Goal: Task Accomplishment & Management: Manage account settings

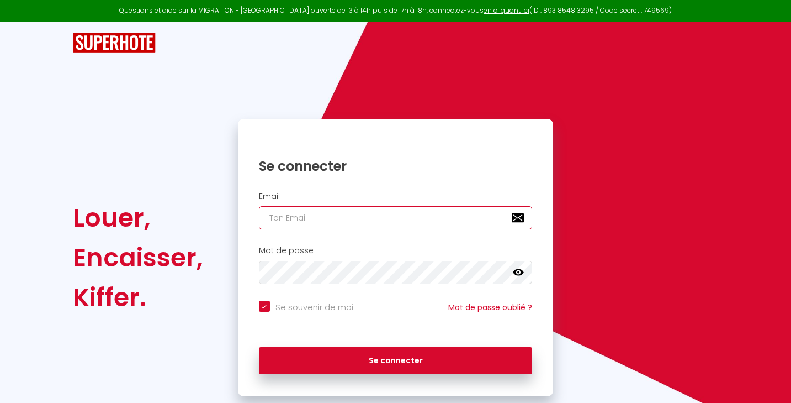
type input "[EMAIL_ADDRESS][DOMAIN_NAME]"
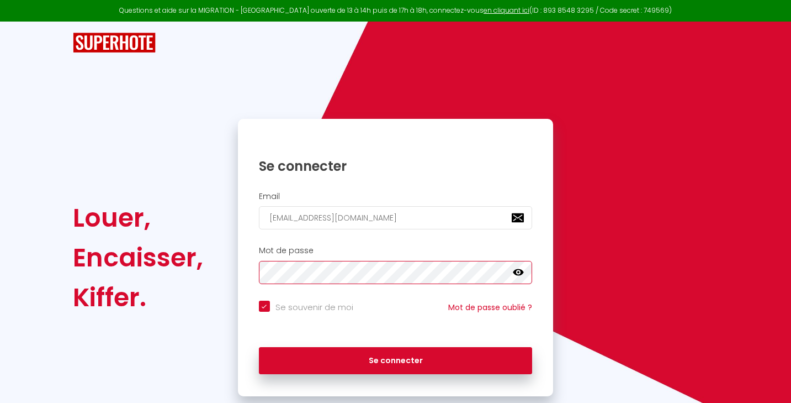
click at [395, 358] on button "Se connecter" at bounding box center [396, 361] width 274 height 28
checkbox input "true"
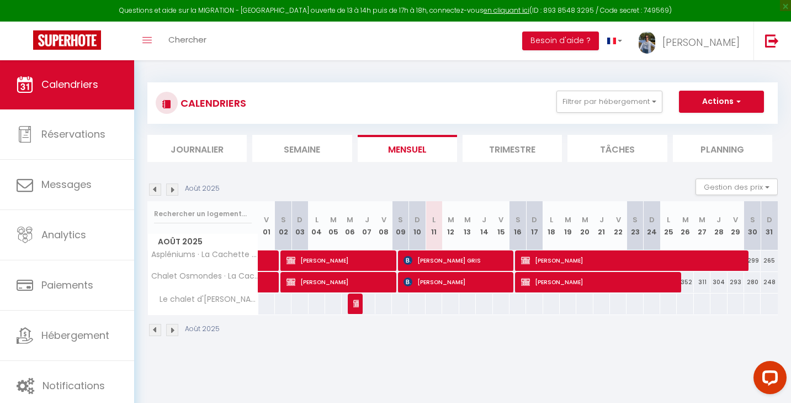
scroll to position [1, 0]
click at [686, 281] on div "352" at bounding box center [685, 282] width 17 height 20
type input "352"
type input "[DATE]"
type input "Mer 27 Août 2025"
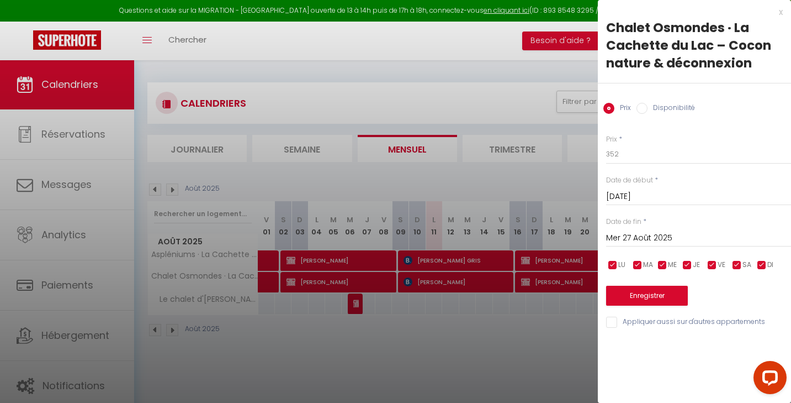
click at [616, 268] on input "checkbox" at bounding box center [612, 265] width 11 height 11
checkbox input "false"
click at [643, 267] on input "checkbox" at bounding box center [637, 265] width 11 height 11
checkbox input "false"
click at [669, 263] on span "ME" at bounding box center [672, 265] width 9 height 10
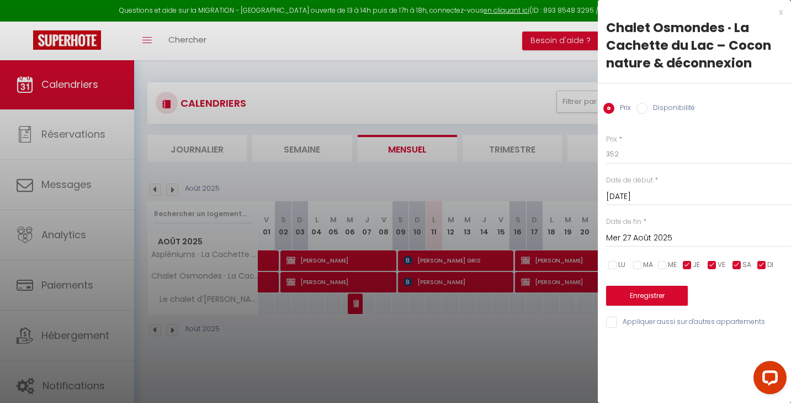
checkbox input "false"
click at [685, 263] on input "checkbox" at bounding box center [687, 265] width 11 height 11
checkbox input "false"
click at [715, 263] on input "checkbox" at bounding box center [712, 265] width 11 height 11
checkbox input "false"
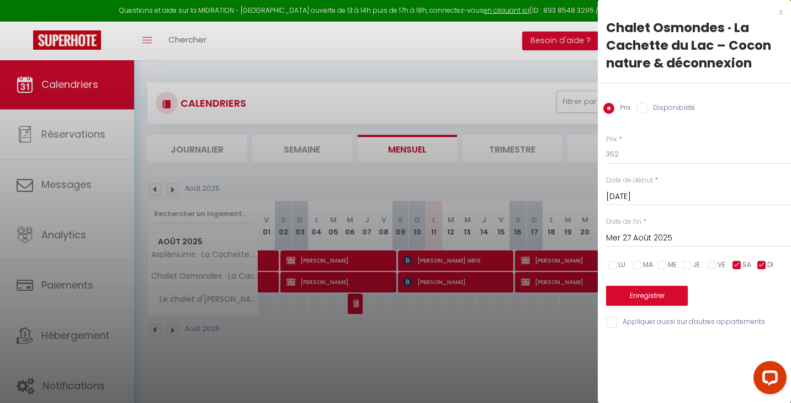
click at [754, 260] on div "LU MA ME JE VE SA DI" at bounding box center [698, 265] width 199 height 14
click at [768, 260] on span "DI" at bounding box center [771, 265] width 6 height 10
checkbox input "false"
click at [739, 265] on input "checkbox" at bounding box center [737, 265] width 11 height 11
checkbox input "false"
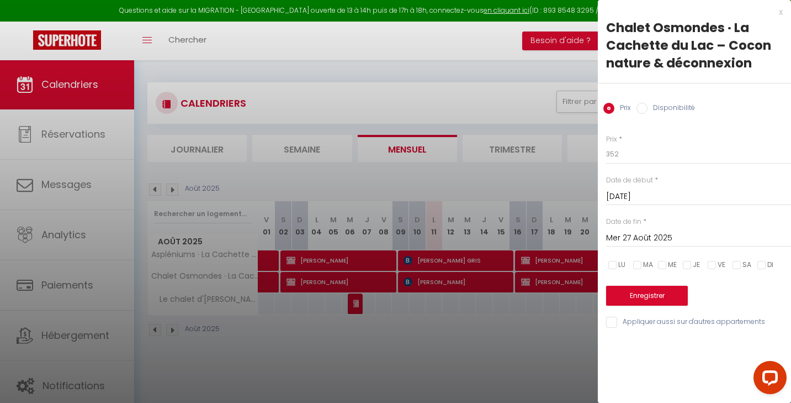
click at [627, 291] on button "Enregistrer" at bounding box center [647, 296] width 82 height 20
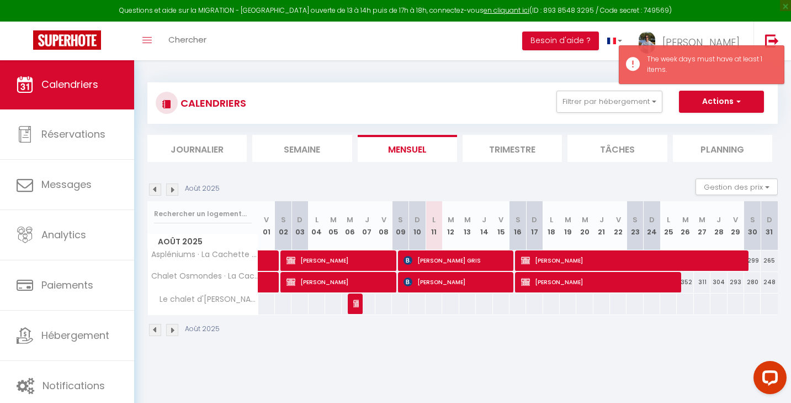
scroll to position [2, 0]
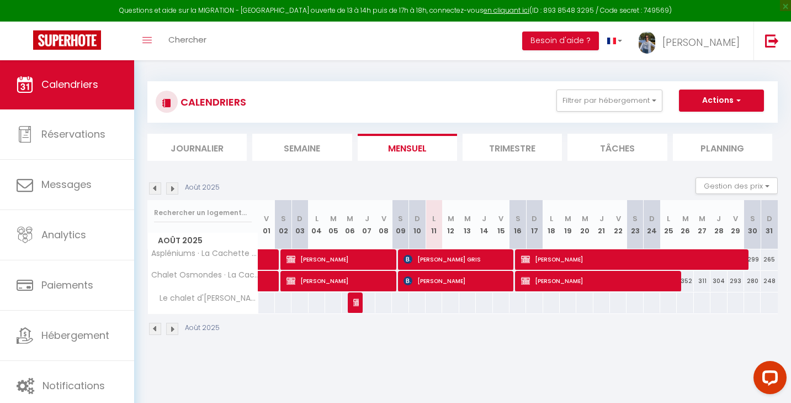
click at [688, 276] on div "352" at bounding box center [685, 281] width 17 height 20
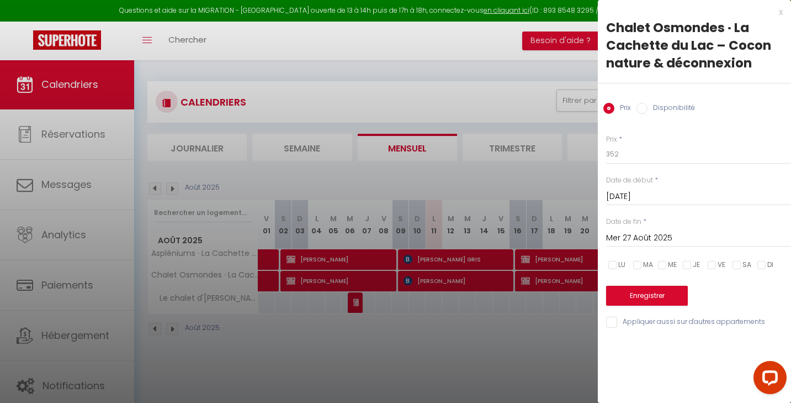
click at [641, 103] on input "Disponibilité" at bounding box center [642, 108] width 11 height 11
radio input "true"
radio input "false"
click at [611, 264] on input "checkbox" at bounding box center [612, 266] width 11 height 11
checkbox input "true"
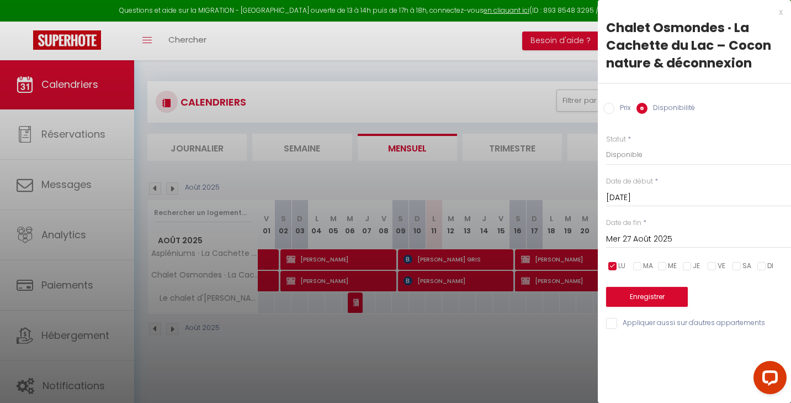
click at [630, 264] on div "LU MA ME JE VE SA DI" at bounding box center [698, 266] width 199 height 14
click at [636, 264] on input "checkbox" at bounding box center [637, 266] width 11 height 11
checkbox input "true"
click at [663, 264] on input "checkbox" at bounding box center [662, 266] width 11 height 11
checkbox input "true"
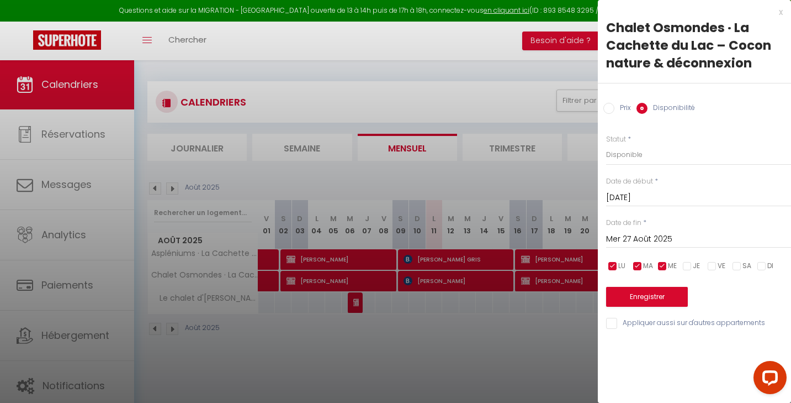
click at [694, 263] on span "JE" at bounding box center [696, 266] width 7 height 10
checkbox input "true"
click at [719, 264] on span "VE" at bounding box center [722, 266] width 8 height 10
checkbox input "true"
click at [735, 264] on input "checkbox" at bounding box center [737, 266] width 11 height 11
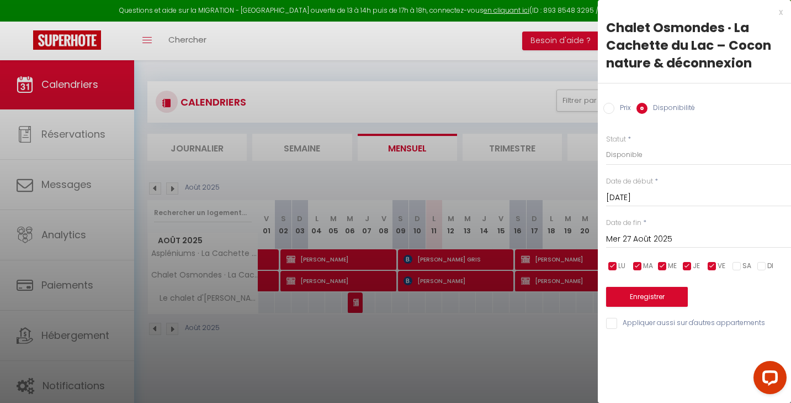
checkbox input "true"
click at [761, 263] on input "checkbox" at bounding box center [762, 266] width 11 height 11
checkbox input "true"
click at [655, 300] on button "Enregistrer" at bounding box center [647, 297] width 82 height 20
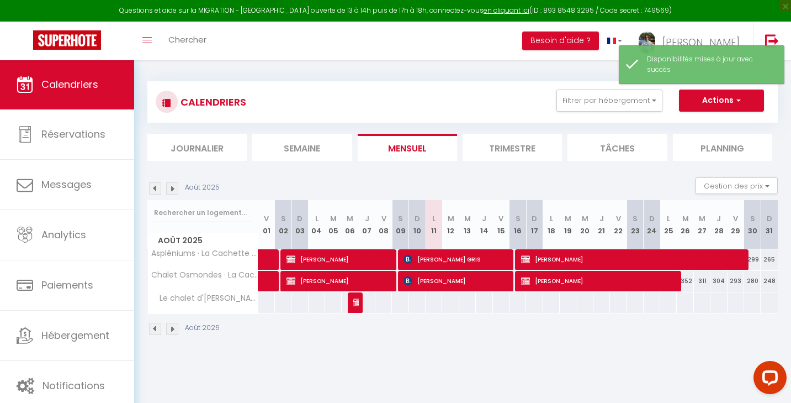
click at [688, 281] on div "352" at bounding box center [685, 281] width 17 height 20
select select "1"
type input "[DATE]"
type input "Mer 27 Août 2025"
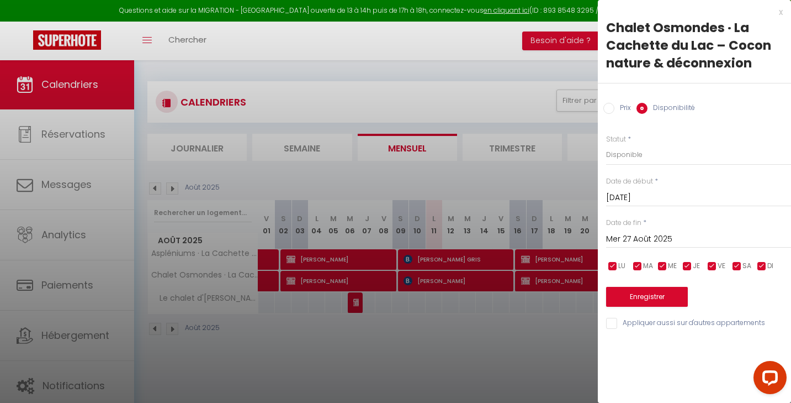
click at [780, 10] on div "x" at bounding box center [690, 12] width 185 height 13
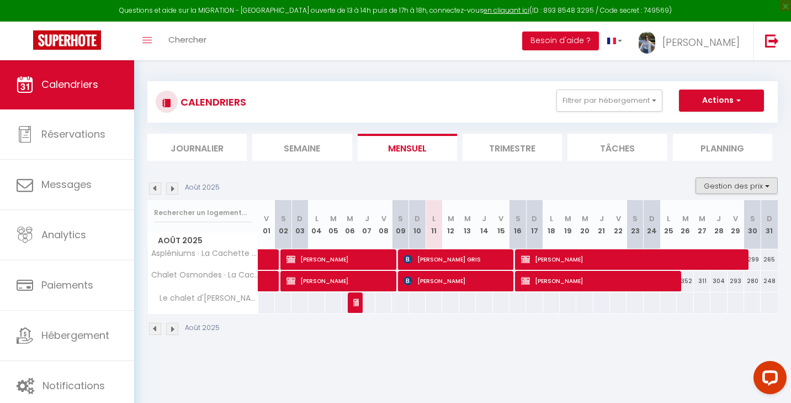
click at [768, 188] on button "Gestion des prix" at bounding box center [737, 185] width 82 height 17
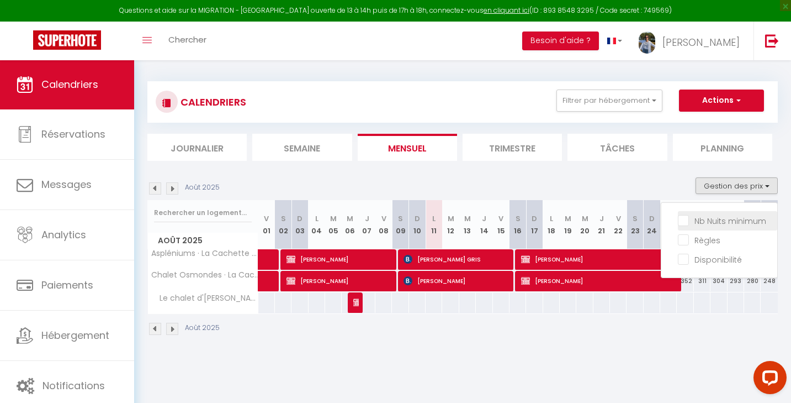
click at [685, 219] on input "Nb Nuits minimum" at bounding box center [727, 219] width 99 height 11
checkbox input "true"
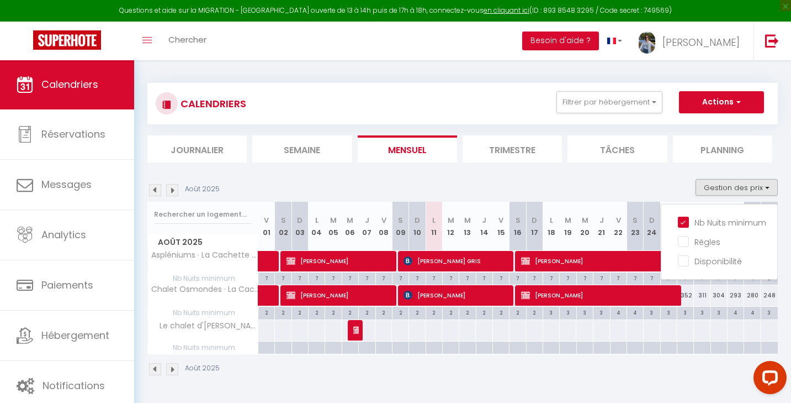
scroll to position [1, 0]
click at [736, 308] on div "4" at bounding box center [736, 311] width 16 height 10
type input "4"
type input "Ven 29 Août 2025"
type input "[DATE]"
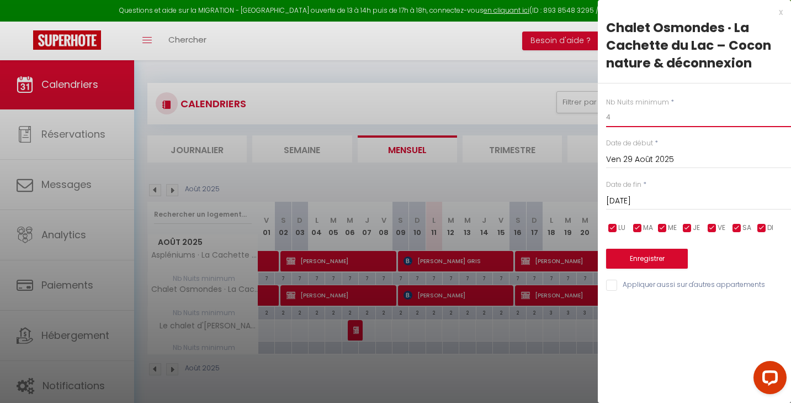
click at [613, 116] on input "4" at bounding box center [698, 117] width 185 height 20
type input "3"
click at [632, 151] on div "[DATE] < [DATE] > Dim Lun Mar Mer Jeu Ven Sam 1 2 3 4 5 6 7 8 9 10 11 12 13 14 …" at bounding box center [698, 159] width 185 height 20
click at [632, 156] on input "Ven 29 Août 2025" at bounding box center [698, 159] width 185 height 14
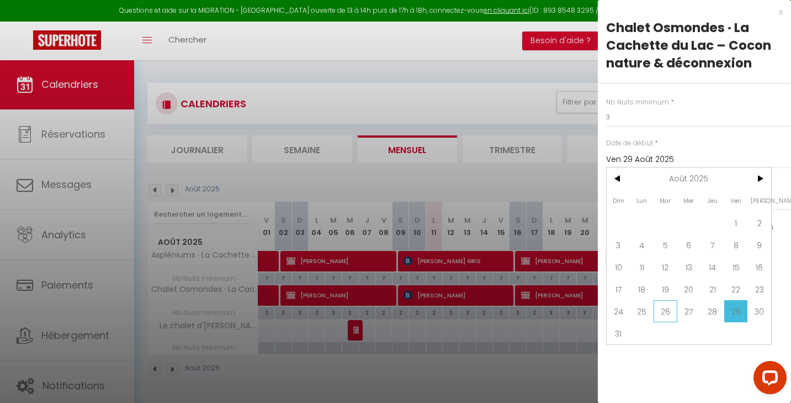
click at [664, 308] on span "26" at bounding box center [666, 311] width 24 height 22
type input "[DATE]"
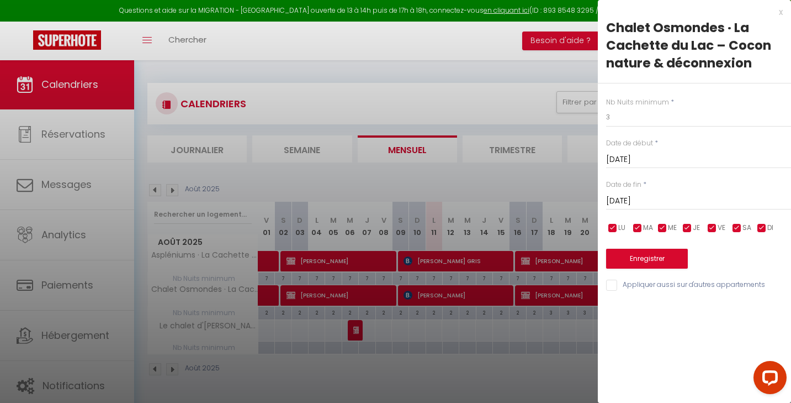
click at [671, 209] on div "Nb Nuits minimum * 3 Date de début * [DATE] < [DATE] > Dim Lun Mar Mer Jeu Ven …" at bounding box center [694, 187] width 193 height 209
click at [673, 203] on input "[DATE]" at bounding box center [698, 201] width 185 height 14
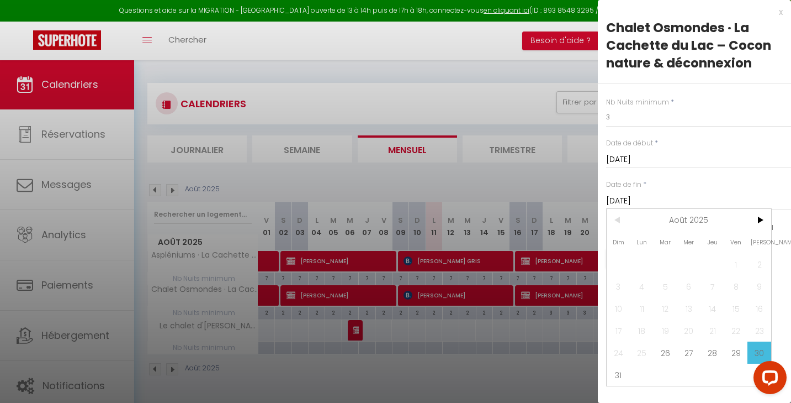
click at [755, 352] on span "30" at bounding box center [760, 352] width 24 height 22
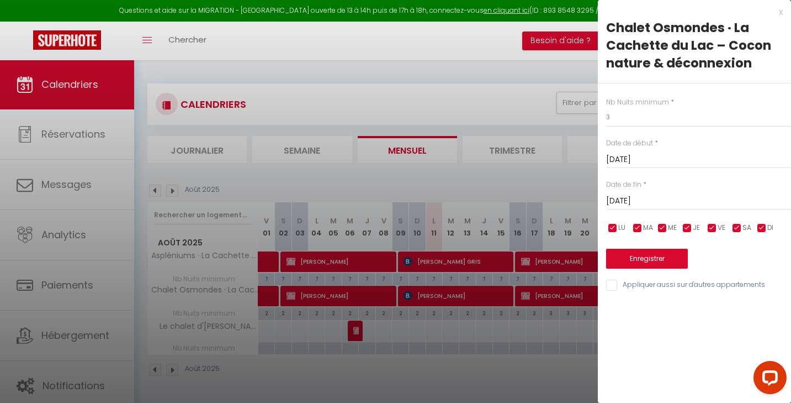
scroll to position [0, 0]
click at [649, 261] on button "Enregistrer" at bounding box center [647, 259] width 82 height 20
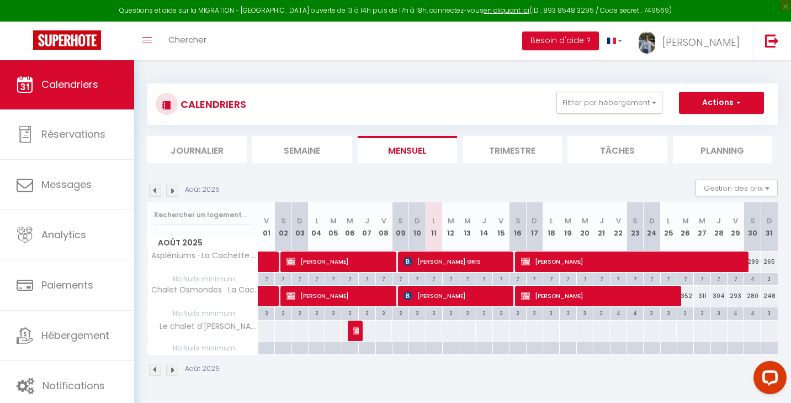
click at [179, 193] on div "Août 2025" at bounding box center [185, 190] width 76 height 12
click at [175, 192] on img at bounding box center [172, 190] width 12 height 12
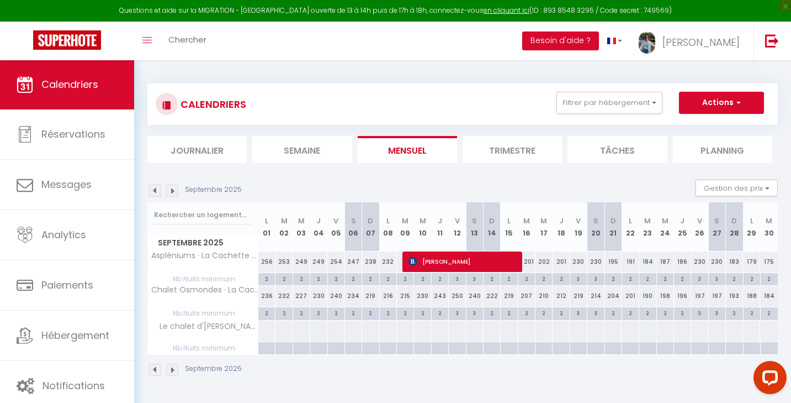
click at [579, 280] on div "3" at bounding box center [578, 278] width 17 height 10
type input "Ven 19 Septembre 2025"
type input "Sam 20 Septembre 2025"
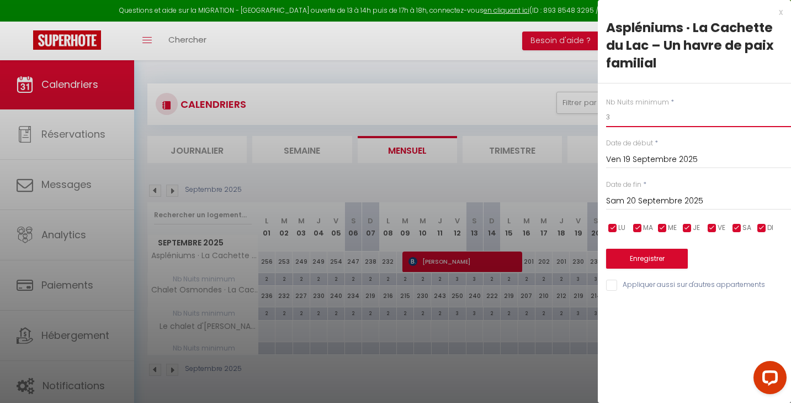
click at [611, 115] on input "3" at bounding box center [698, 117] width 185 height 20
type input "2"
click at [616, 279] on input "Appliquer aussi sur d'autres appartements" at bounding box center [698, 284] width 185 height 11
checkbox input "true"
click at [619, 265] on button "Enregistrer" at bounding box center [647, 259] width 82 height 20
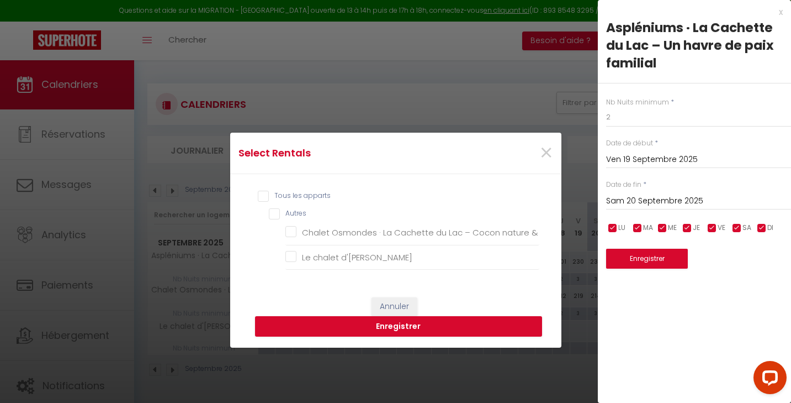
click at [264, 199] on input "Tous les apparts" at bounding box center [399, 196] width 282 height 11
checkbox input "true"
checkbox déconnexion "true"
checkbox d\'Erick "true"
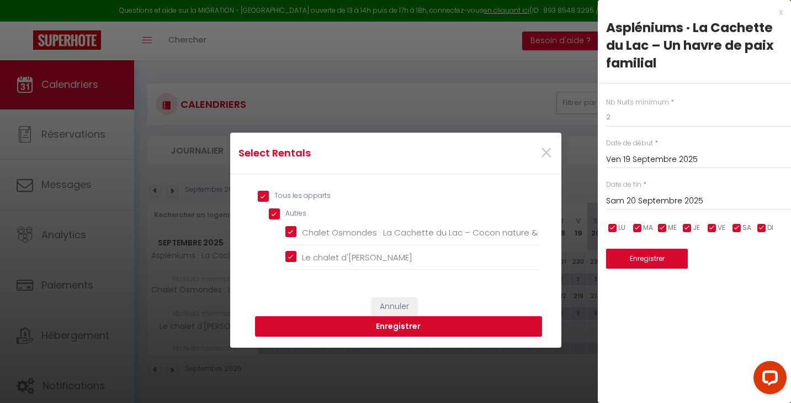
click at [336, 324] on button "Enregistrer" at bounding box center [398, 326] width 287 height 21
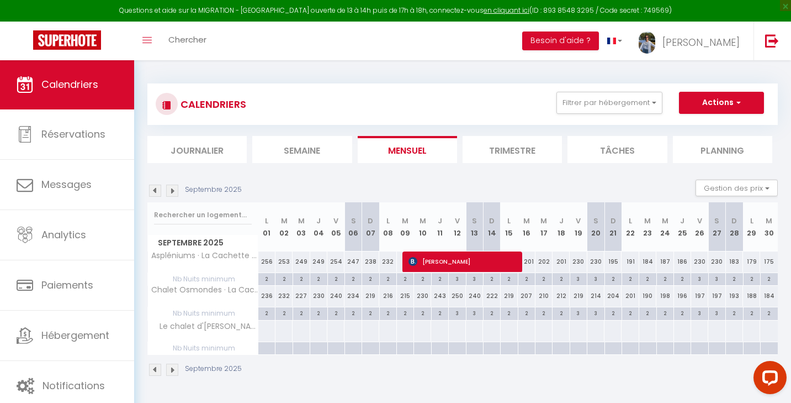
click at [460, 280] on div "3" at bounding box center [457, 278] width 17 height 10
type input "3"
type input "Ven 12 Septembre 2025"
type input "[DATE]"
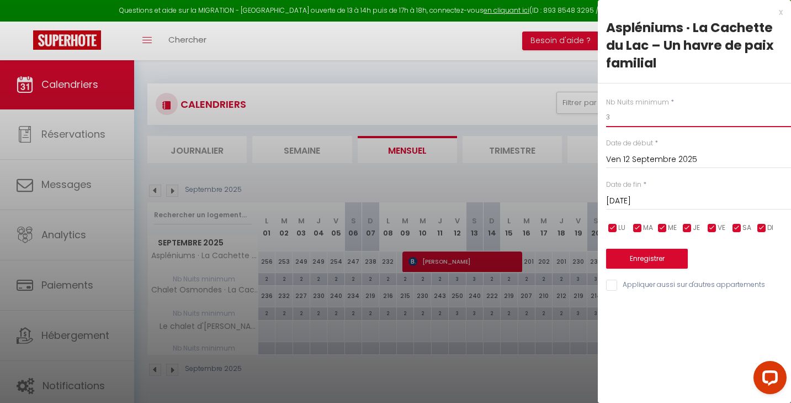
click at [618, 118] on input "3" at bounding box center [698, 117] width 185 height 20
type input "2"
click at [622, 202] on input "[DATE]" at bounding box center [698, 201] width 185 height 14
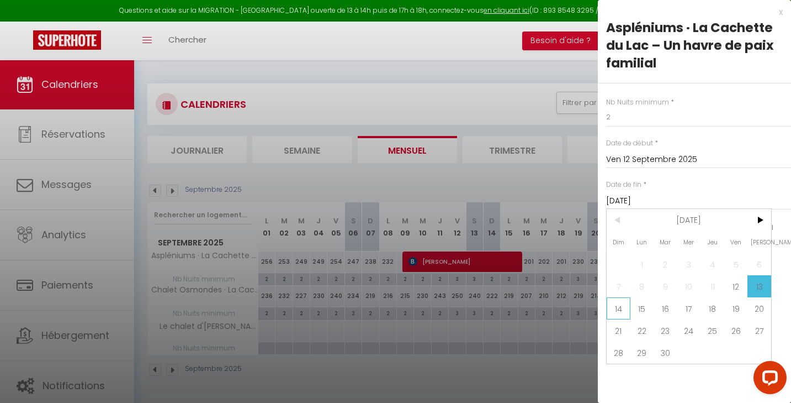
click at [620, 303] on span "14" at bounding box center [619, 308] width 24 height 22
type input "Dim 14 Septembre 2025"
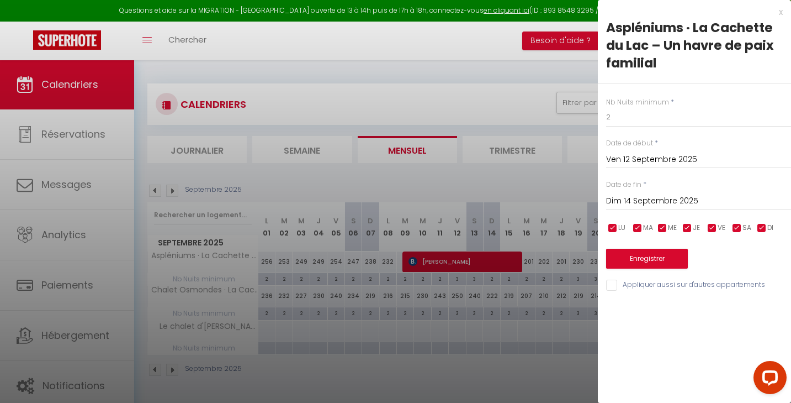
click at [631, 261] on button "Enregistrer" at bounding box center [647, 259] width 82 height 20
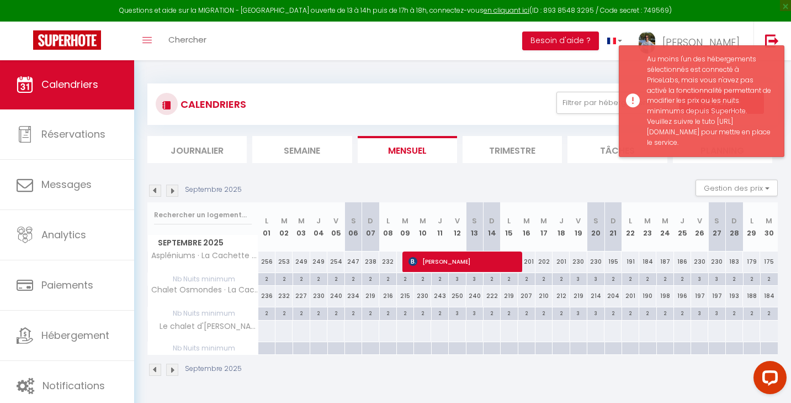
click at [665, 124] on div "Au moins l'un des hébergements sélectionnés est connecté à PriceLabs, mais vous…" at bounding box center [710, 101] width 126 height 94
click at [677, 129] on div "Au moins l'un des hébergements sélectionnés est connecté à PriceLabs, mais vous…" at bounding box center [710, 101] width 126 height 94
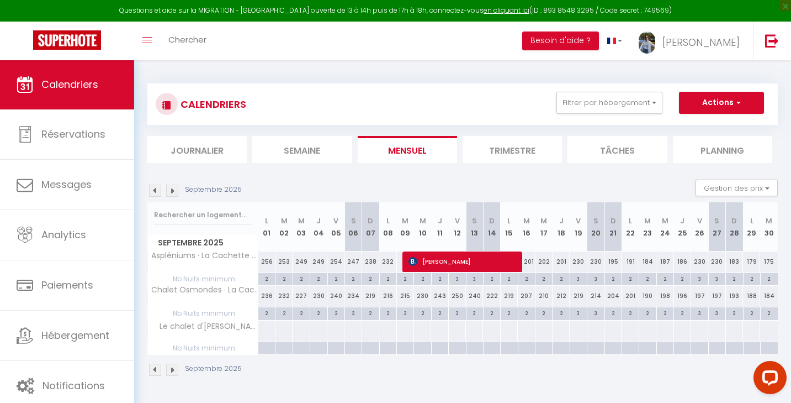
click at [475, 282] on div "3" at bounding box center [475, 278] width 17 height 10
type input "3"
type input "[DATE]"
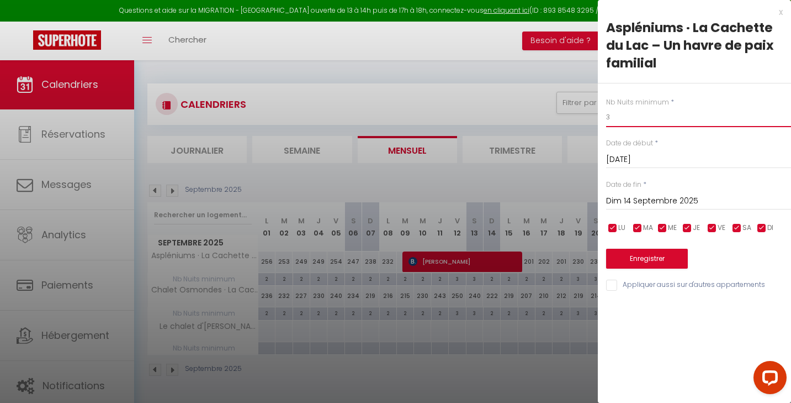
click at [616, 116] on input "3" at bounding box center [698, 117] width 185 height 20
type input "2"
click at [643, 259] on button "Enregistrer" at bounding box center [647, 259] width 82 height 20
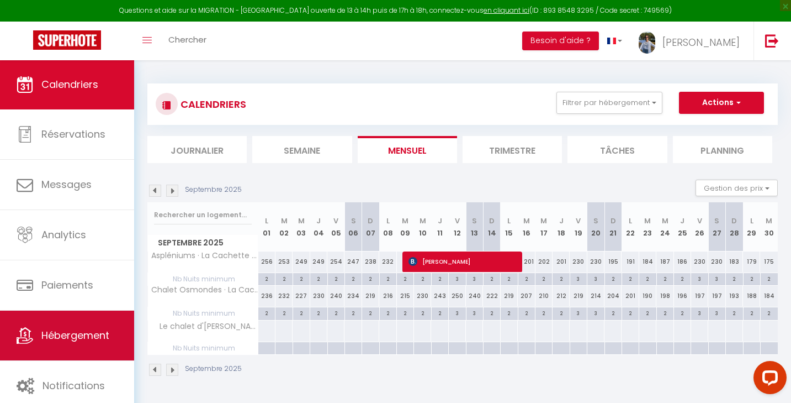
click at [74, 322] on link "Hébergement" at bounding box center [67, 335] width 134 height 50
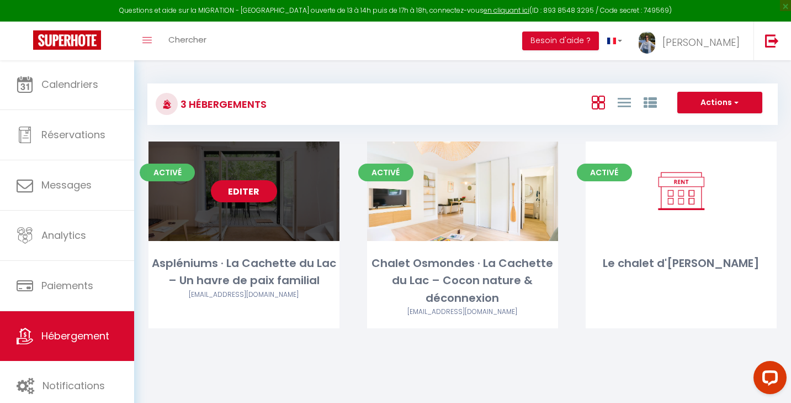
click at [241, 194] on link "Editer" at bounding box center [244, 191] width 66 height 22
select select "3"
select select "2"
select select "1"
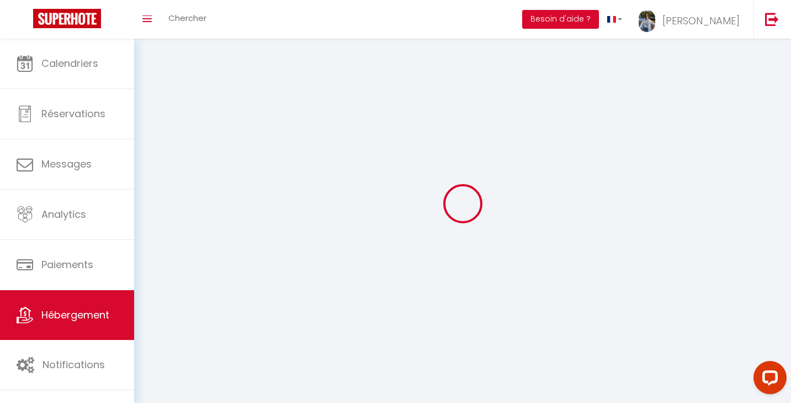
select select
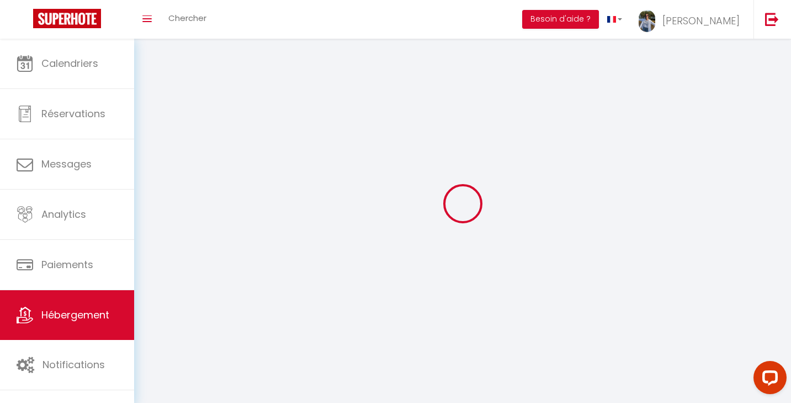
checkbox input "false"
select select
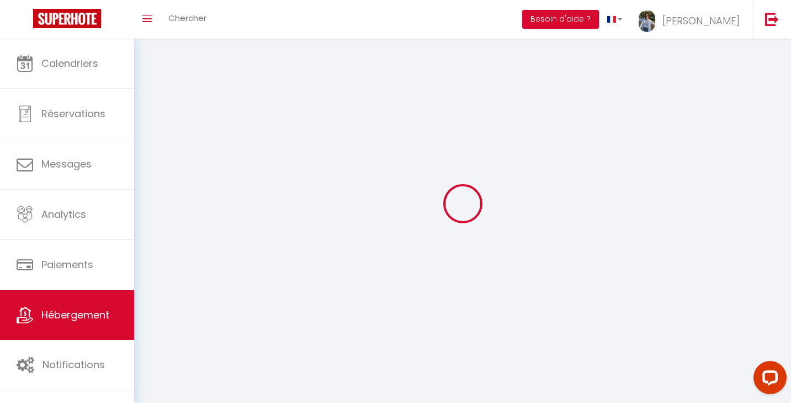
select select
select select "1"
select select
select select "28"
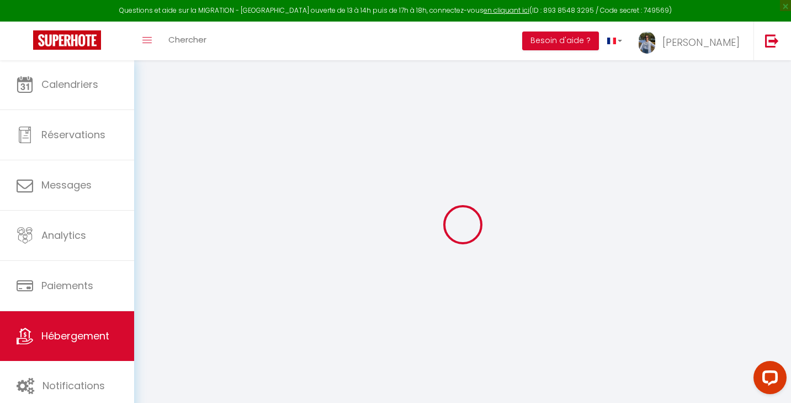
select select
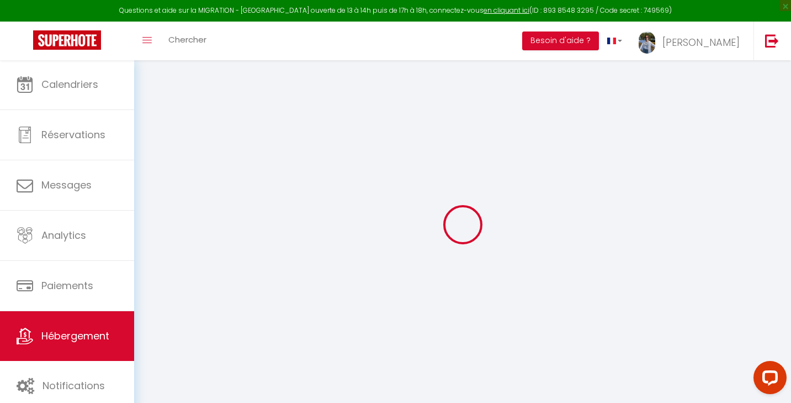
select select
checkbox input "false"
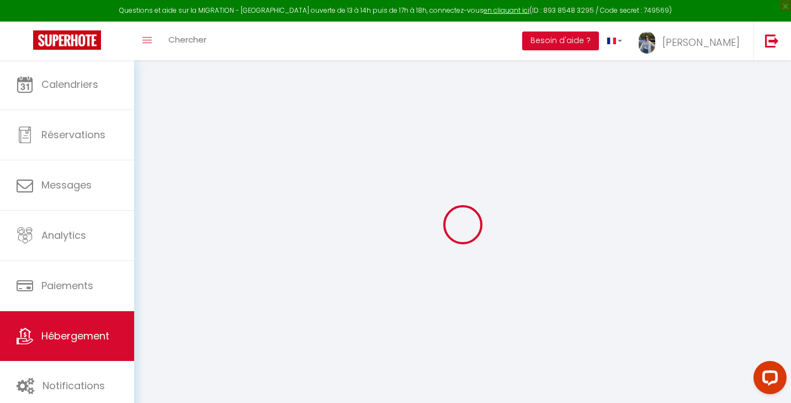
select select
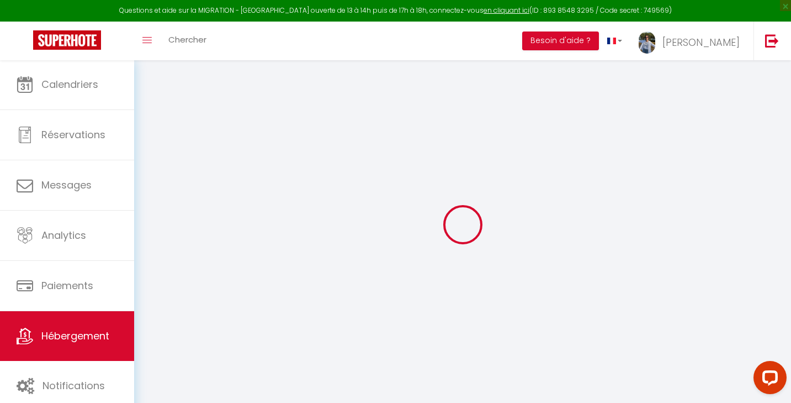
select select
checkbox input "false"
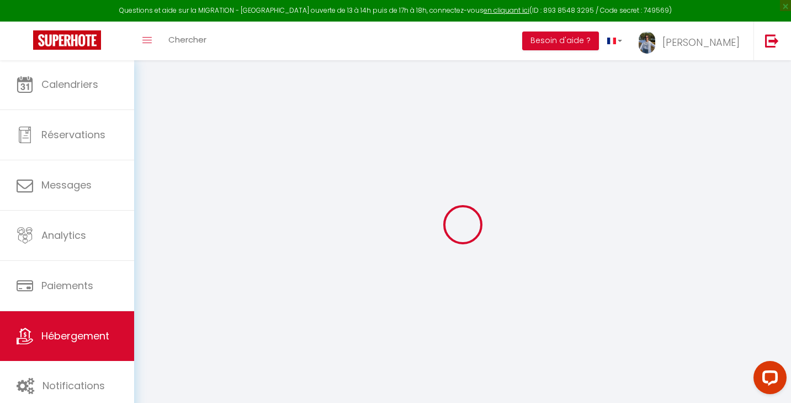
checkbox input "false"
select select
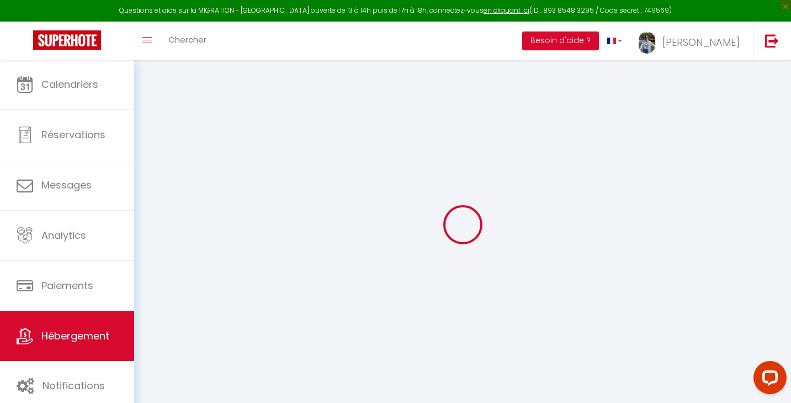
select select
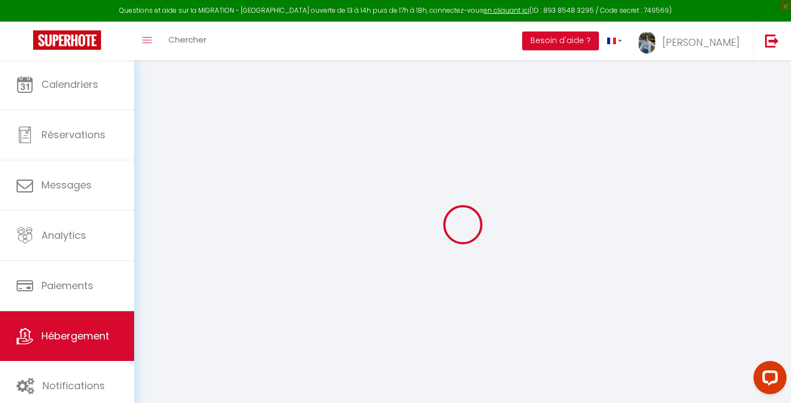
checkbox input "false"
select select
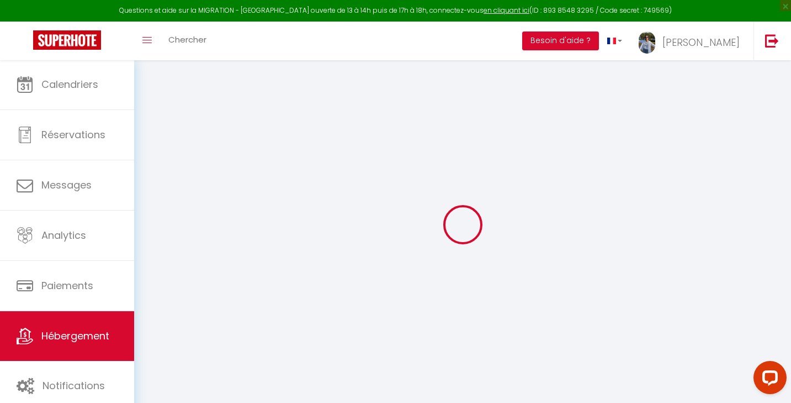
select select
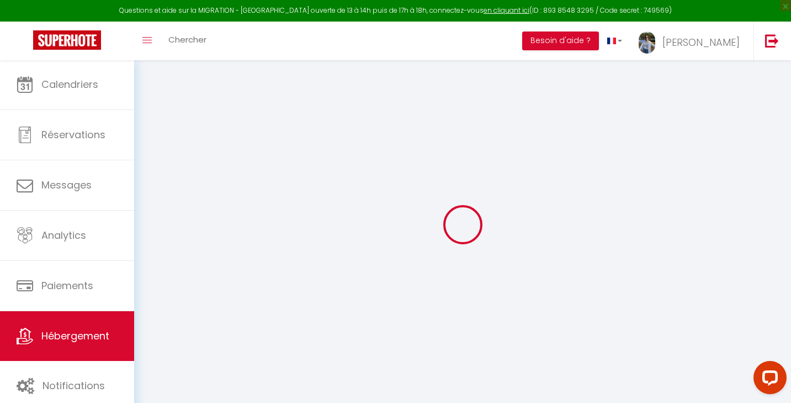
select select
checkbox input "false"
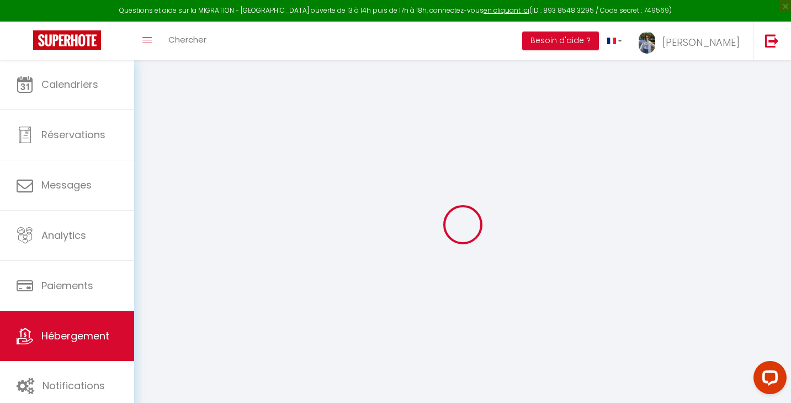
checkbox input "false"
select select
type input "Aspléniums · La Cachette du Lac – Un havre de paix familial"
type input "[PERSON_NAME]"
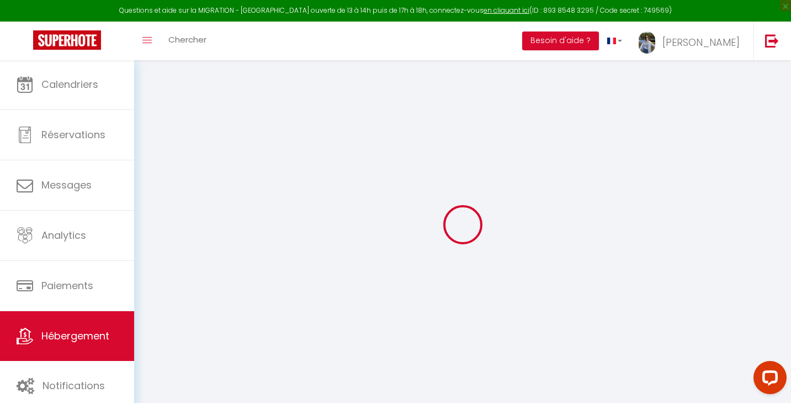
type input "Caldeira"
type input "[STREET_ADDRESS]"
type input "33680"
type input "Lacanau"
select select "houses"
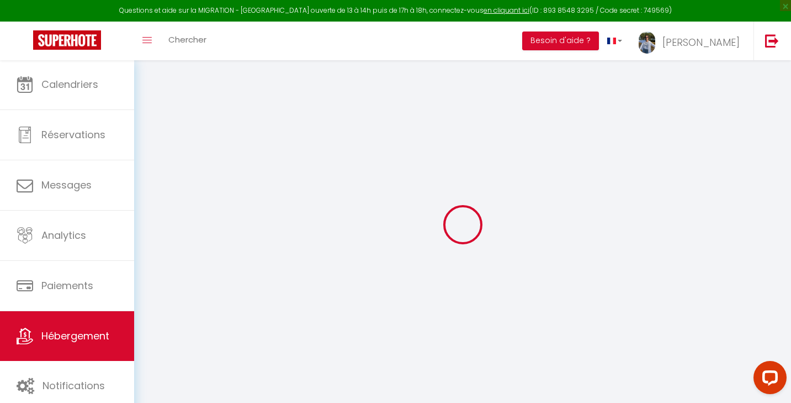
select select "6"
select select "3"
select select "2"
type input "225"
type input "1.70"
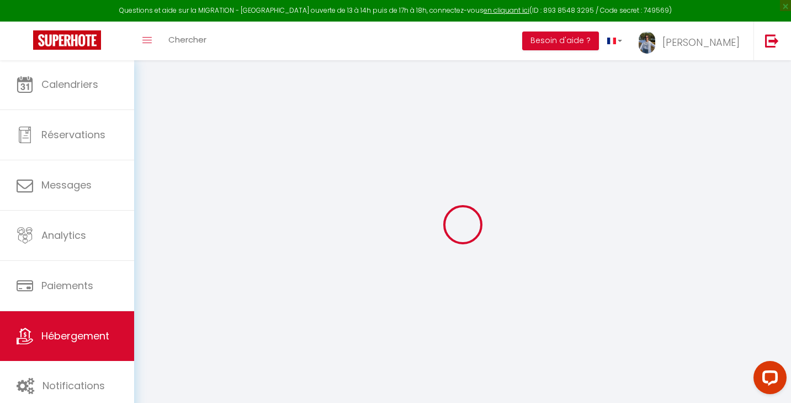
type input "350"
select select
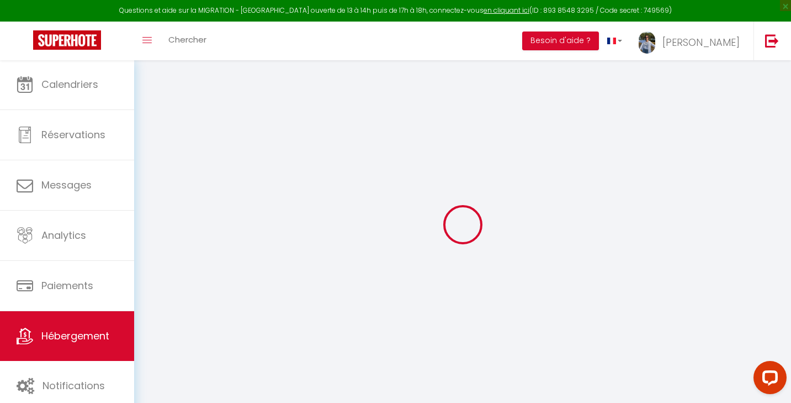
select select
type input "[STREET_ADDRESS]"
type input "33680"
type input "Lacanau"
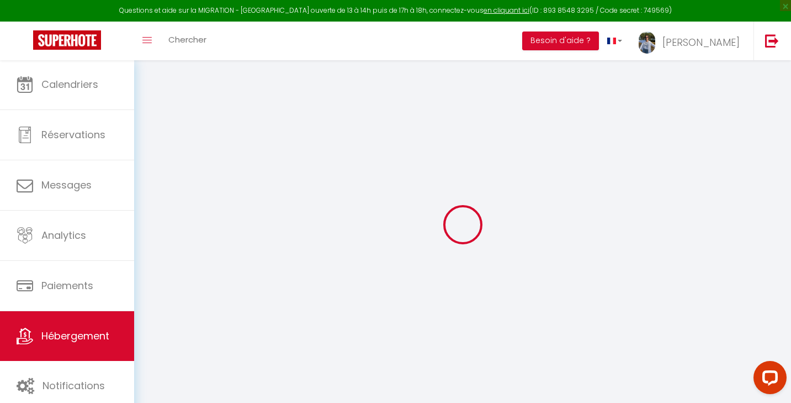
type input "[EMAIL_ADDRESS][DOMAIN_NAME]"
select select "14381"
checkbox input "false"
checkbox input "true"
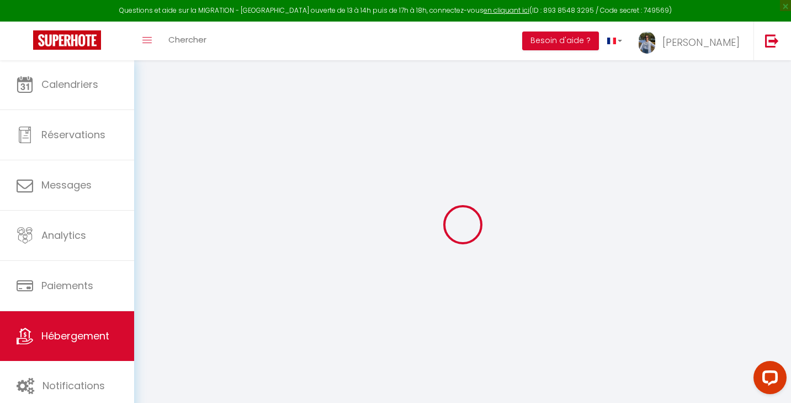
checkbox input "true"
select select
type input "0"
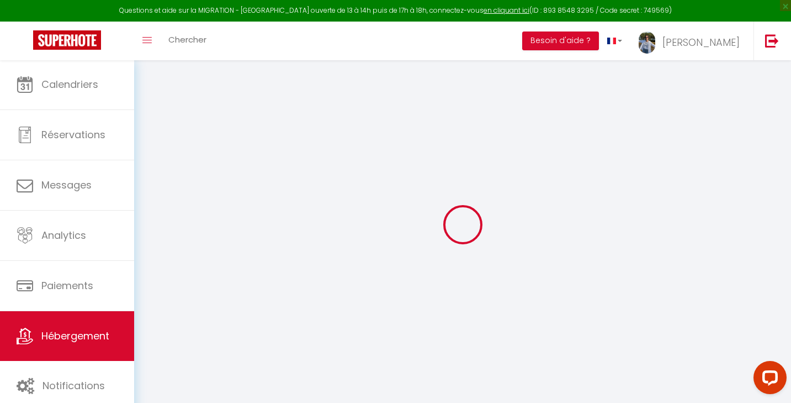
type input "0"
checkbox input "false"
checkbox input "true"
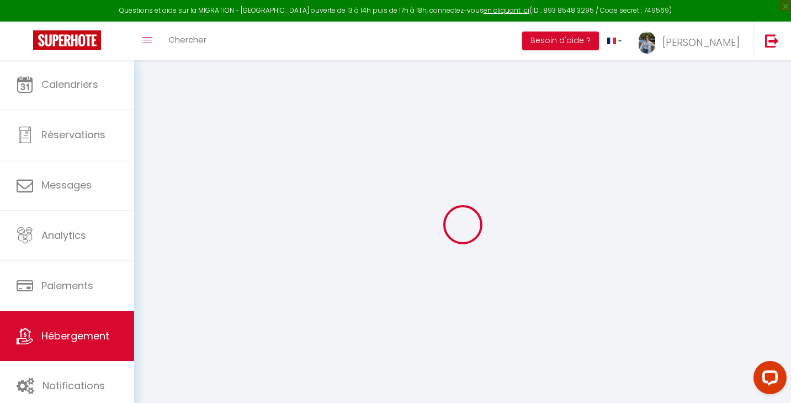
checkbox input "true"
checkbox input "false"
checkbox input "true"
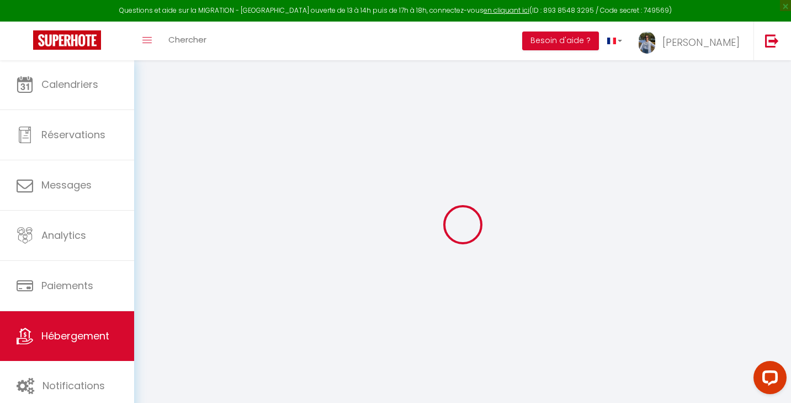
select select "16:30"
select select "00:00"
select select "11:00"
select select "30"
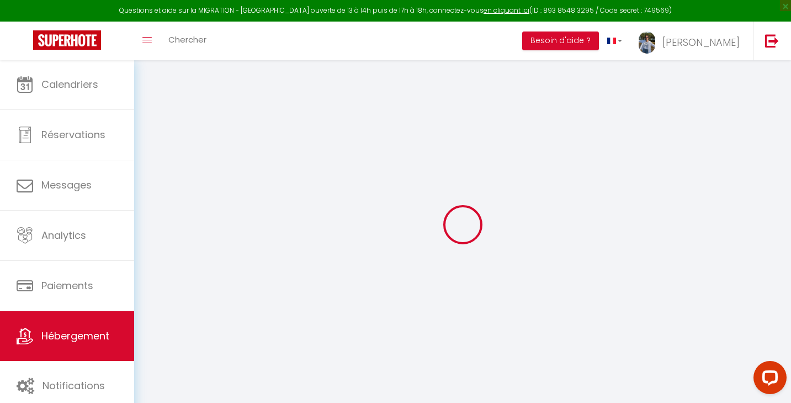
select select "01:00"
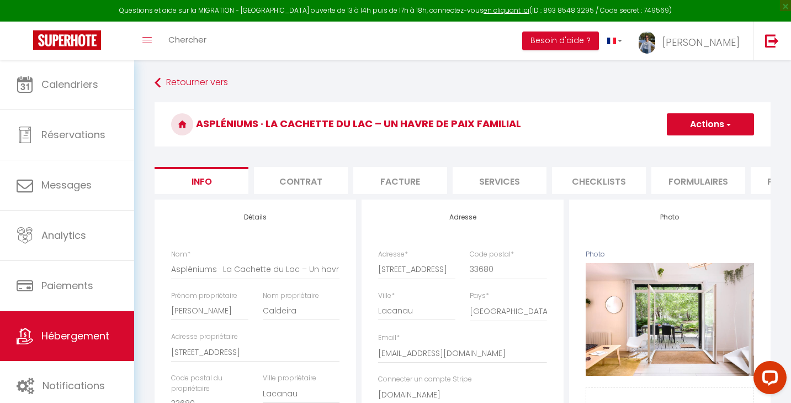
click at [479, 184] on li "Services" at bounding box center [500, 180] width 94 height 27
select select
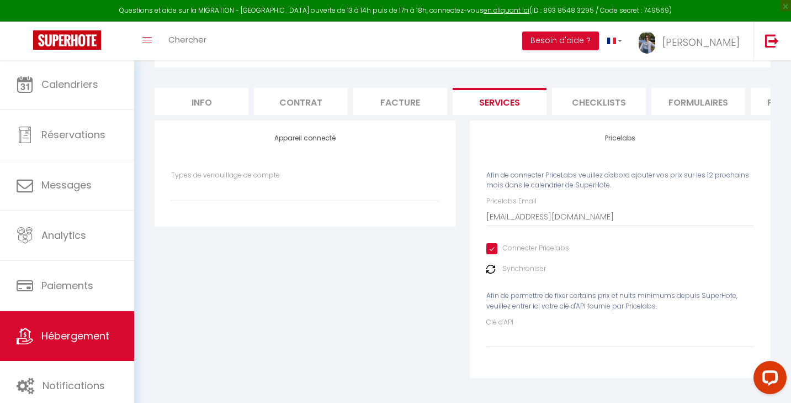
scroll to position [78, 0]
click at [508, 332] on input "Clé d'API" at bounding box center [621, 338] width 268 height 20
paste input "zWPHe8xWlDYXUT1RyRBDaA3kTyXZ40ZEqNf1uRsF"
type input "zWPHe8xWlDYXUT1RyRBDaA3kTyXZ40ZEqNf1uRsF"
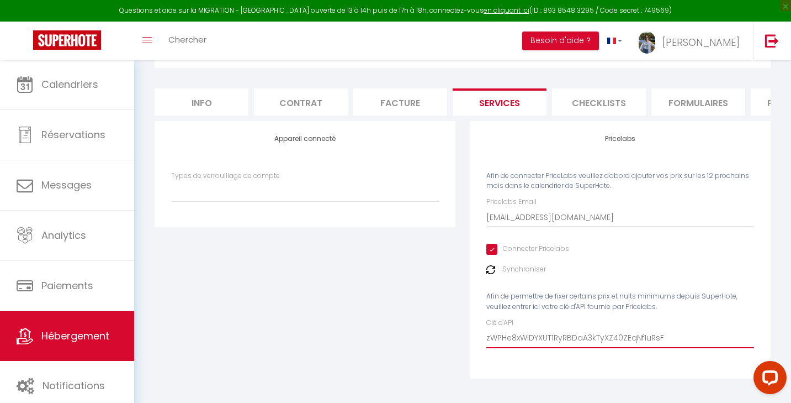
select select
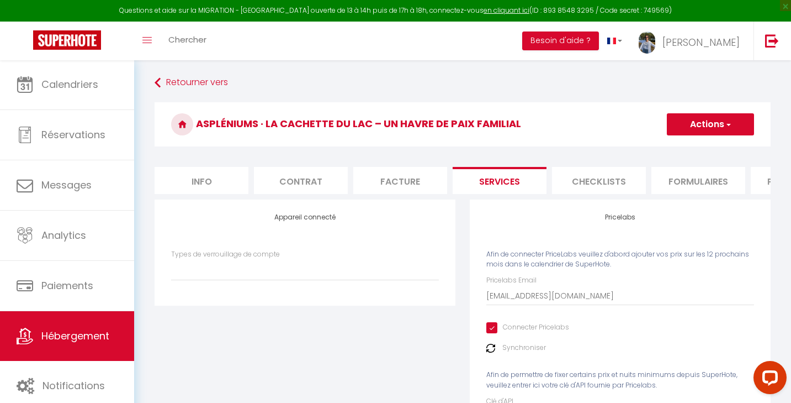
scroll to position [-1, 0]
type input "zWPHe8xWlDYXUT1RyRBDaA3kTyXZ40ZEqNf1uRsF"
click at [709, 135] on div "Aspléniums · La Cachette du Lac – Un havre de paix familial Actions Enregistrer" at bounding box center [463, 127] width 616 height 50
click at [710, 123] on button "Actions" at bounding box center [710, 124] width 87 height 22
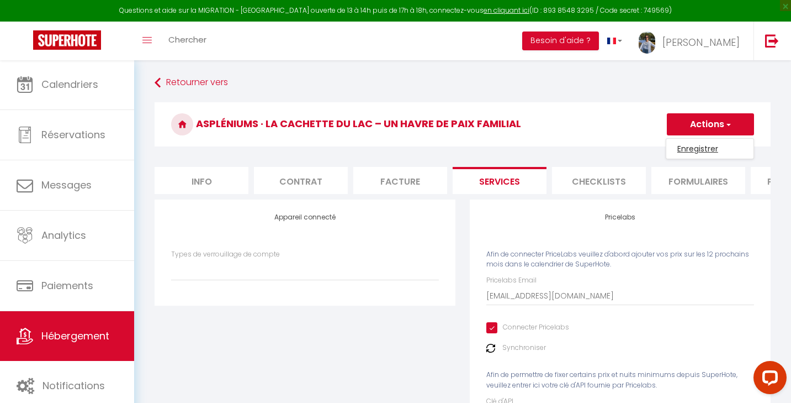
click at [701, 147] on link "Enregistrer" at bounding box center [710, 148] width 87 height 14
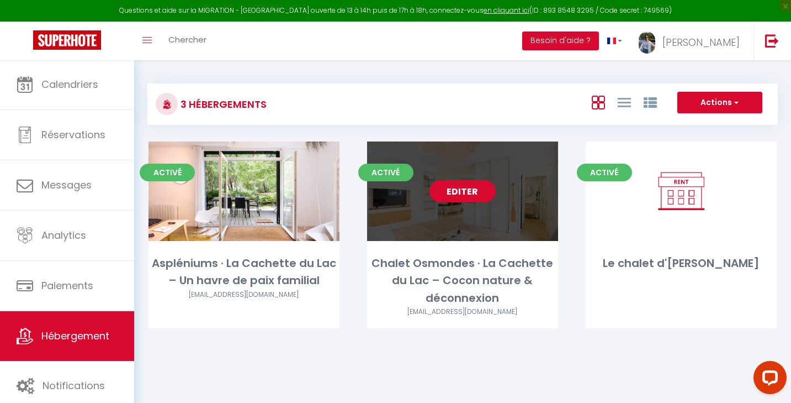
click at [448, 192] on link "Editer" at bounding box center [463, 191] width 66 height 22
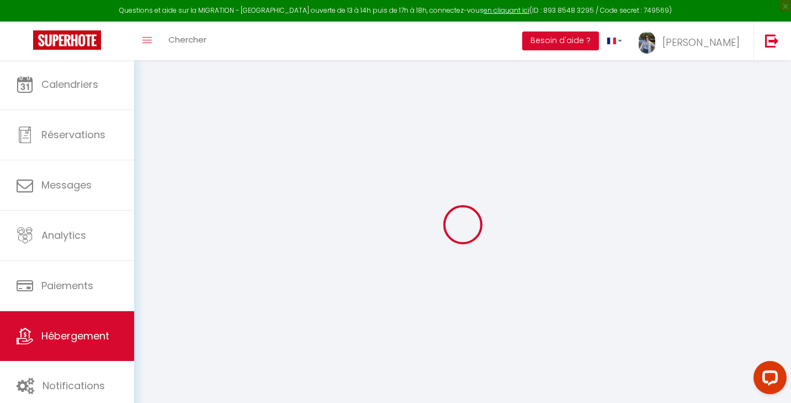
select select
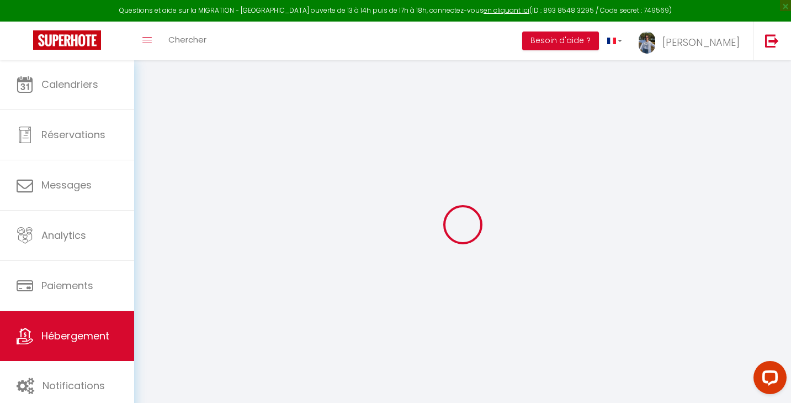
select select
checkbox input "false"
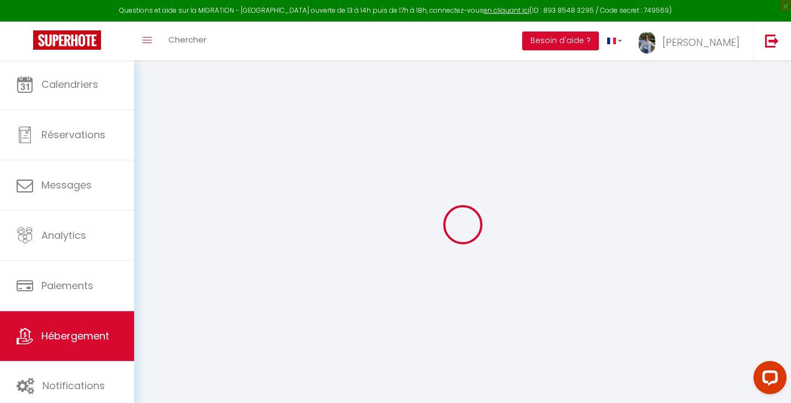
checkbox input "false"
select select
type input "Chalet Osmondes · La Cachette du Lac – Cocon nature & déconnexion"
type input "[PERSON_NAME]"
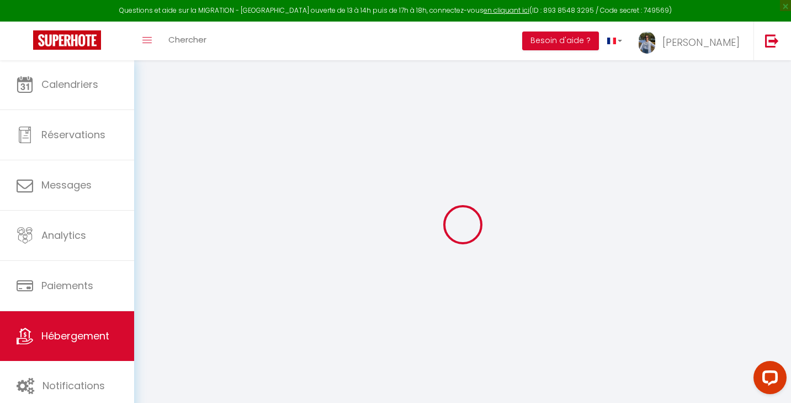
type input "Caldeira"
type input "[STREET_ADDRESS]"
type input "33680"
type input "Lacanau"
select select "houses"
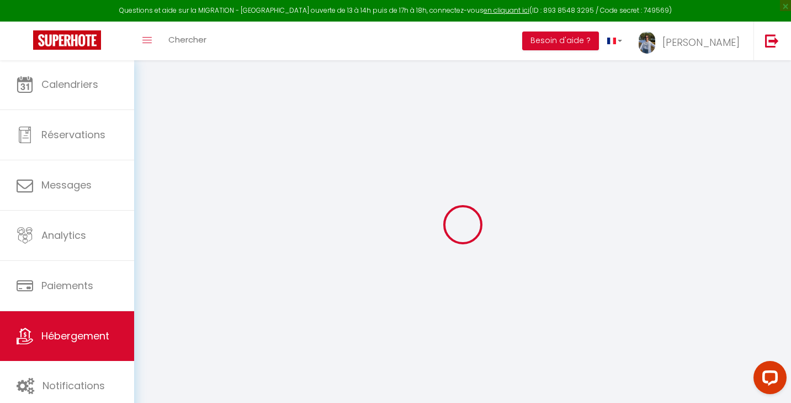
select select "6"
select select "3"
select select "2"
type input "225"
type input "1.70"
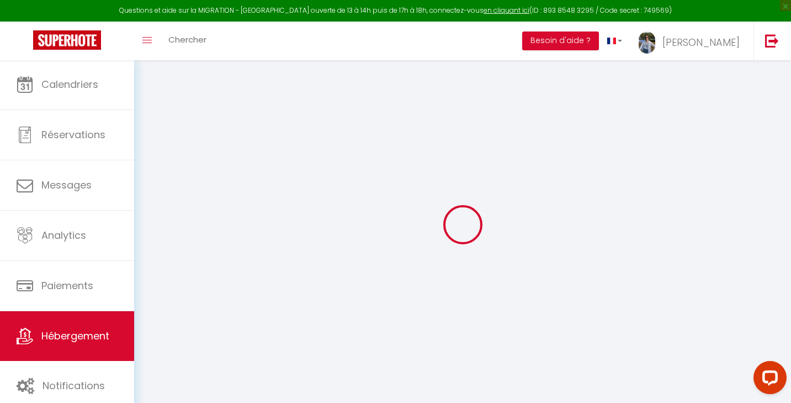
type input "350"
select select
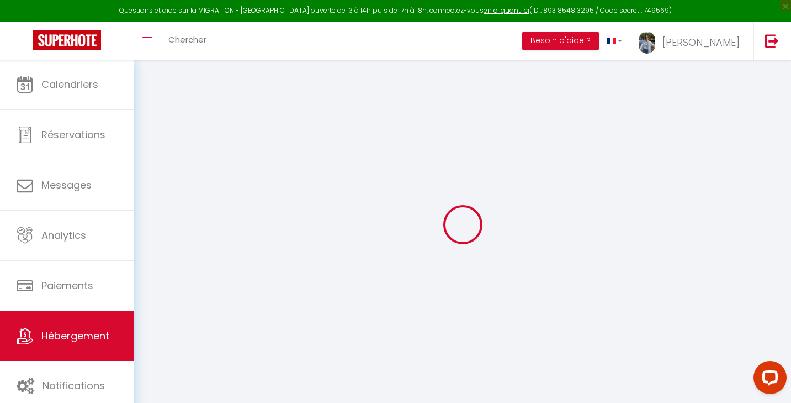
select select
type input "[STREET_ADDRESS]"
type input "33680"
type input "Lacanau"
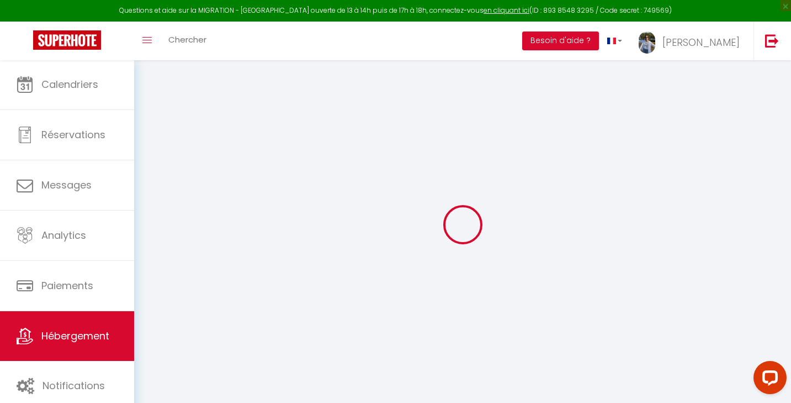
type input "[EMAIL_ADDRESS][DOMAIN_NAME]"
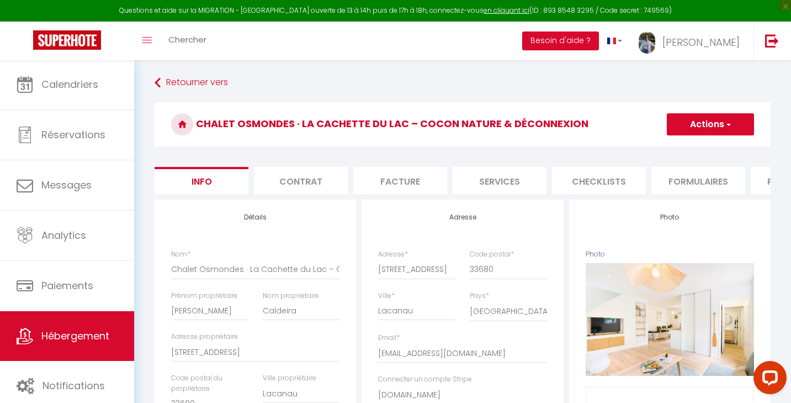
click at [490, 180] on li "Services" at bounding box center [500, 180] width 94 height 27
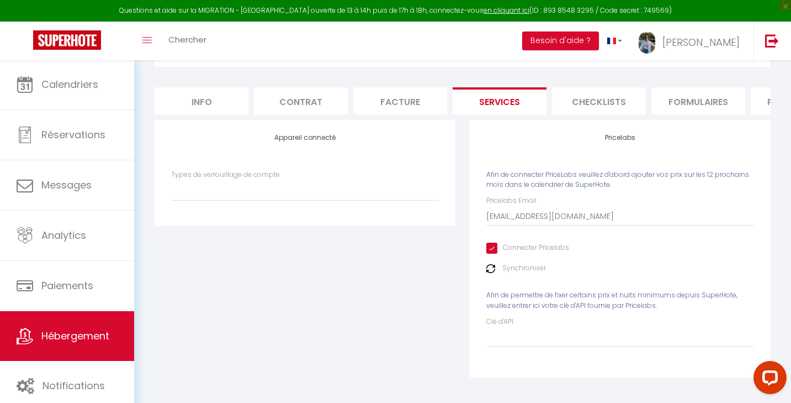
scroll to position [78, 0]
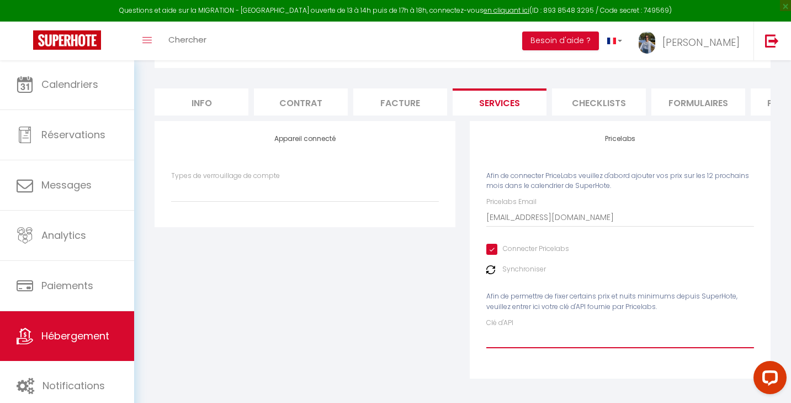
click at [507, 336] on input "Clé d'API" at bounding box center [621, 338] width 268 height 20
paste input "xpWOc44NM23AYerrYQfje5M7MczlXrnn8o43Zk6K"
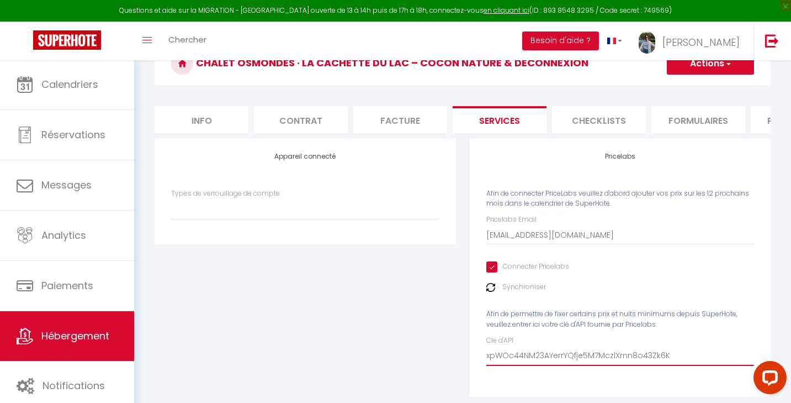
scroll to position [0, 0]
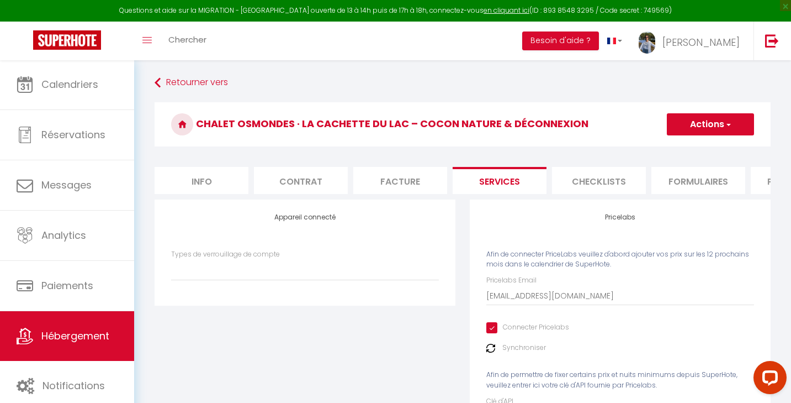
click at [709, 126] on button "Actions" at bounding box center [710, 124] width 87 height 22
click at [703, 143] on link "Enregistrer" at bounding box center [710, 148] width 87 height 14
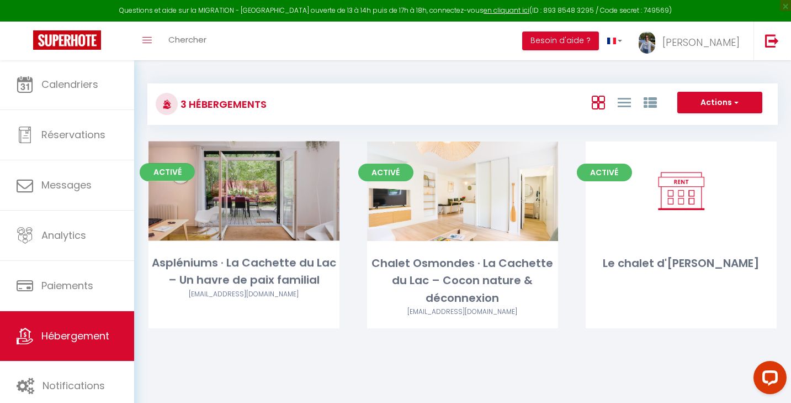
click at [250, 192] on link "Editer" at bounding box center [244, 191] width 66 height 22
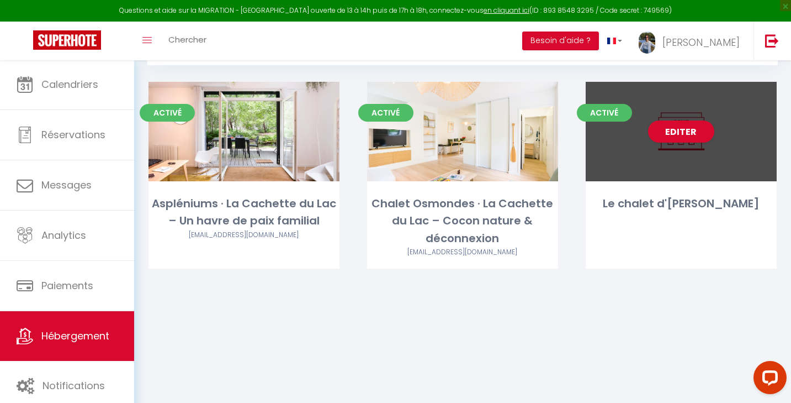
scroll to position [60, 0]
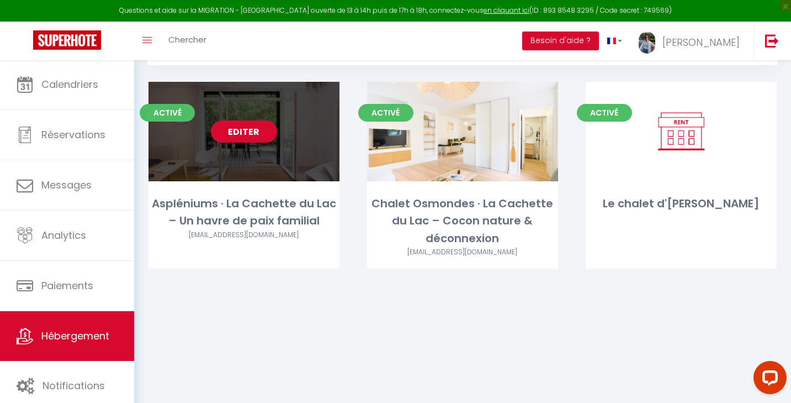
click at [256, 135] on link "Editer" at bounding box center [244, 131] width 66 height 22
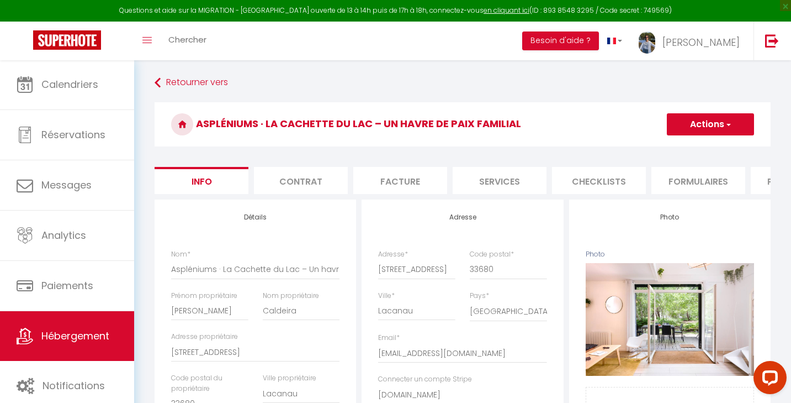
click at [488, 187] on li "Services" at bounding box center [500, 180] width 94 height 27
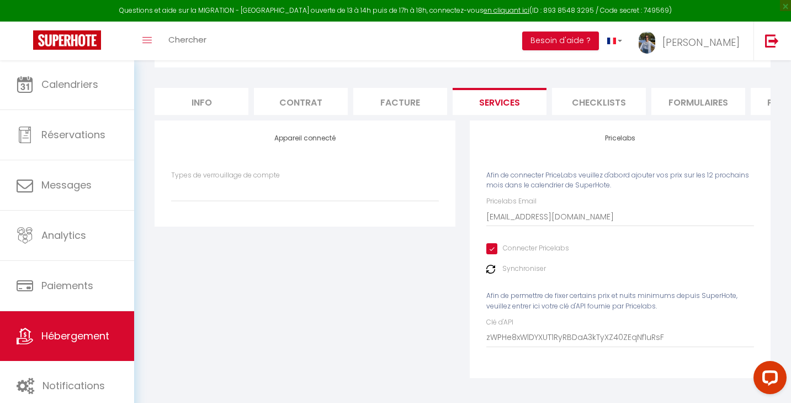
scroll to position [78, 0]
drag, startPoint x: 671, startPoint y: 334, endPoint x: 260, endPoint y: 250, distance: 419.9
click at [260, 250] on div "Appareil connecté Types de verrouillage de compte Pricelabs Afin de connecter P…" at bounding box center [462, 257] width 631 height 272
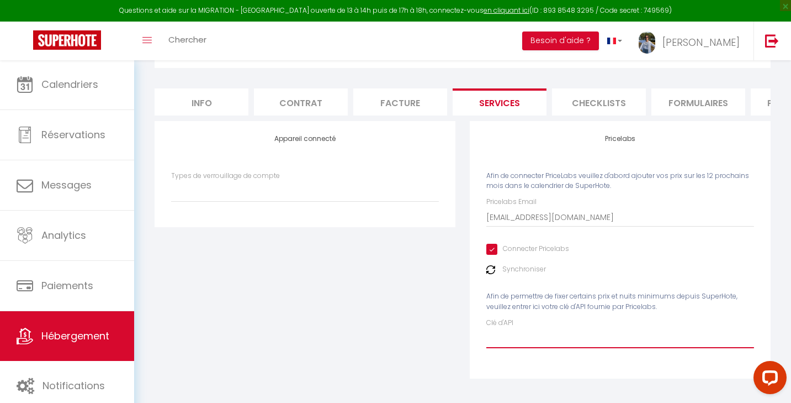
paste input "xpWOc44NM23AYerrYQfje5M7MczlXrnn8o43Zk6K"
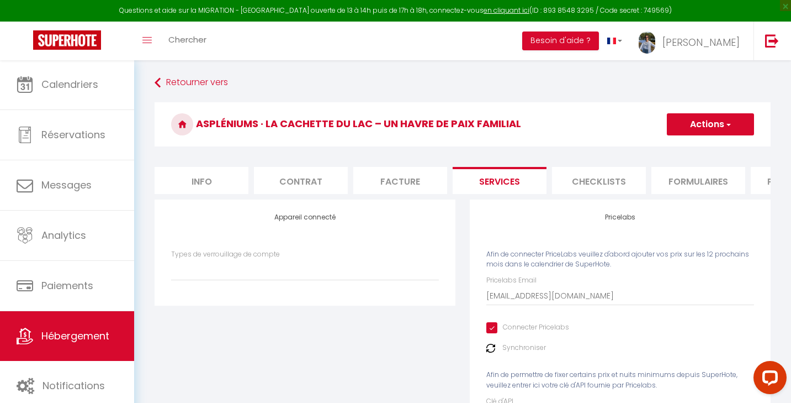
scroll to position [0, 0]
click at [696, 118] on button "Actions" at bounding box center [710, 124] width 87 height 22
click at [697, 151] on link "Enregistrer" at bounding box center [710, 148] width 87 height 14
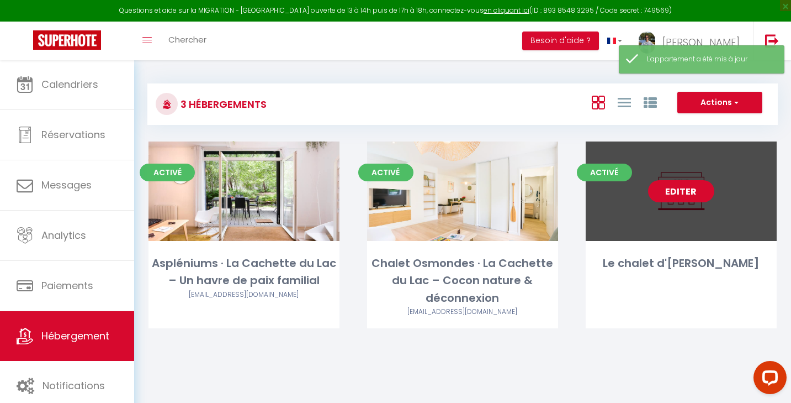
click at [679, 187] on link "Editer" at bounding box center [681, 191] width 66 height 22
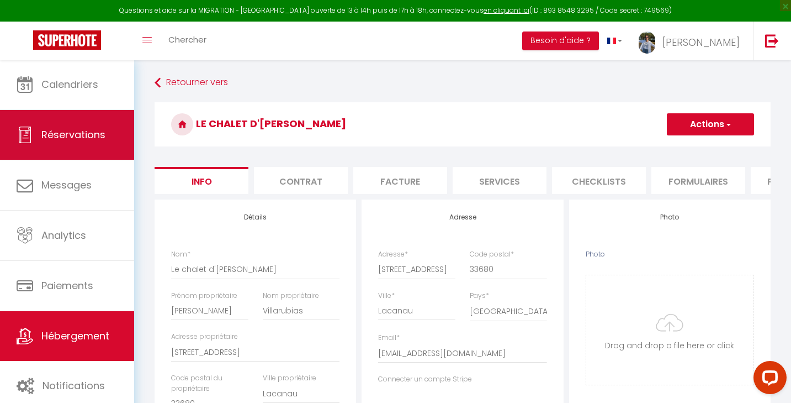
click at [70, 134] on span "Réservations" at bounding box center [73, 135] width 64 height 14
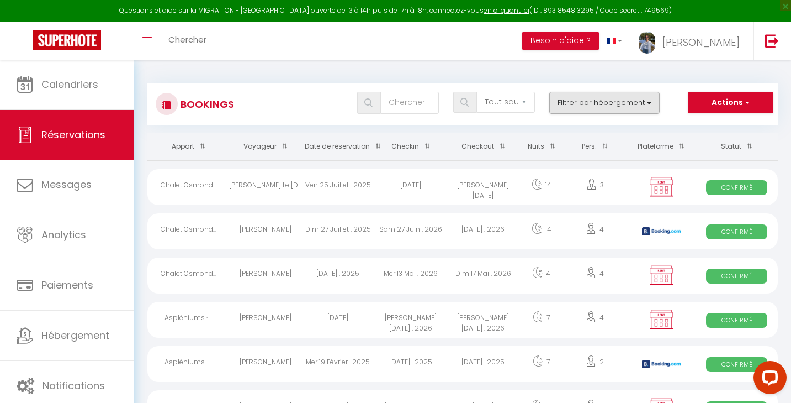
click at [572, 102] on button "Filtrer par hébergement" at bounding box center [604, 103] width 110 height 22
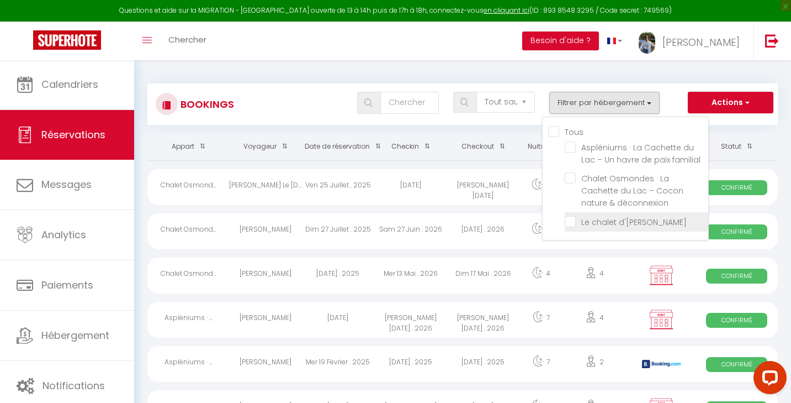
click at [565, 220] on input "Le chalet d'[PERSON_NAME]" at bounding box center [637, 220] width 144 height 11
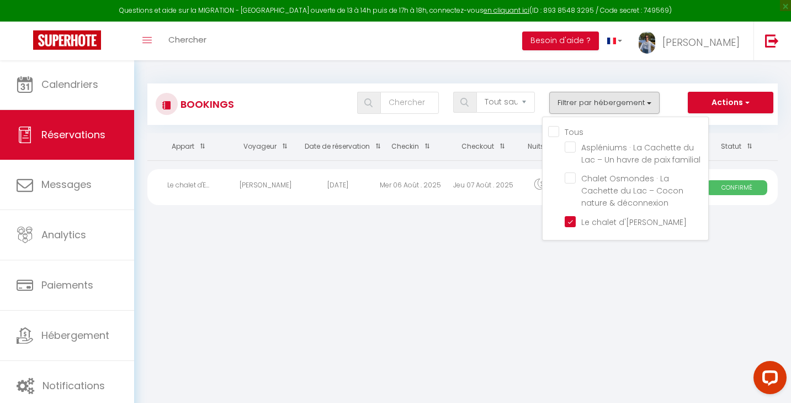
click at [422, 257] on body "Questions et aide sur la MIGRATION - [GEOGRAPHIC_DATA] ouverte de 13 à 14h puis…" at bounding box center [395, 261] width 791 height 403
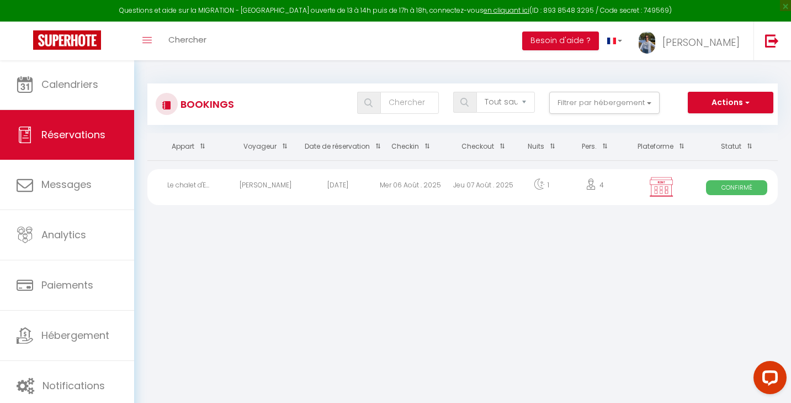
click at [64, 36] on img at bounding box center [67, 39] width 68 height 19
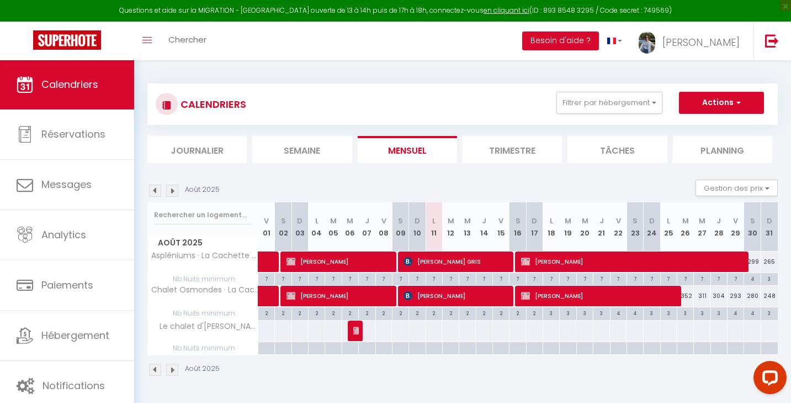
click at [353, 333] on div at bounding box center [356, 330] width 17 height 21
click at [719, 181] on button "Gestion des prix" at bounding box center [737, 187] width 82 height 17
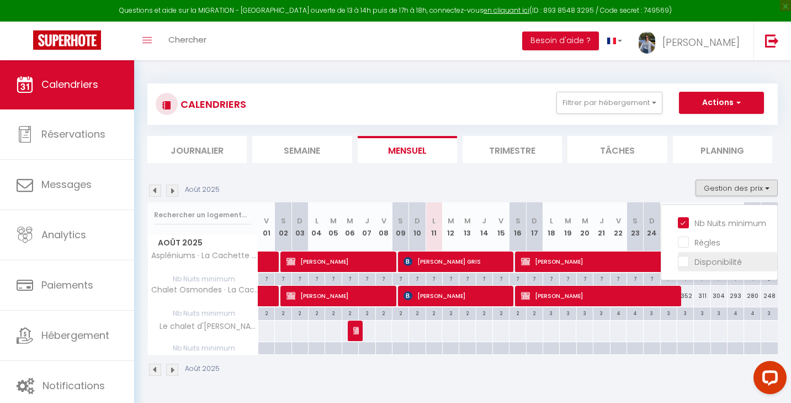
click at [721, 261] on input "Disponibilité" at bounding box center [727, 260] width 99 height 11
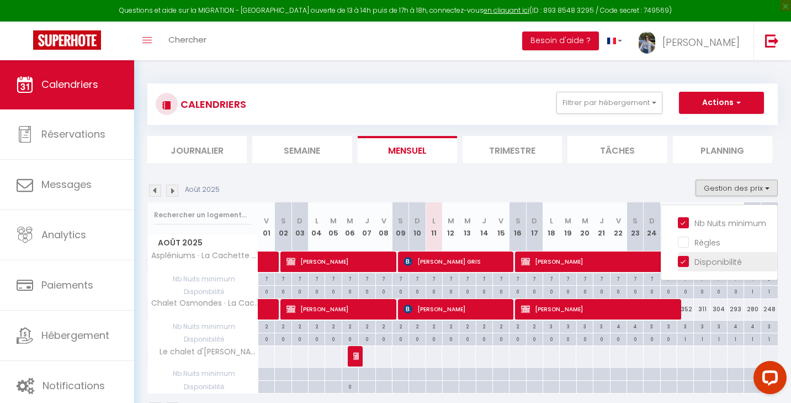
click at [688, 257] on input "Disponibilité" at bounding box center [727, 260] width 99 height 11
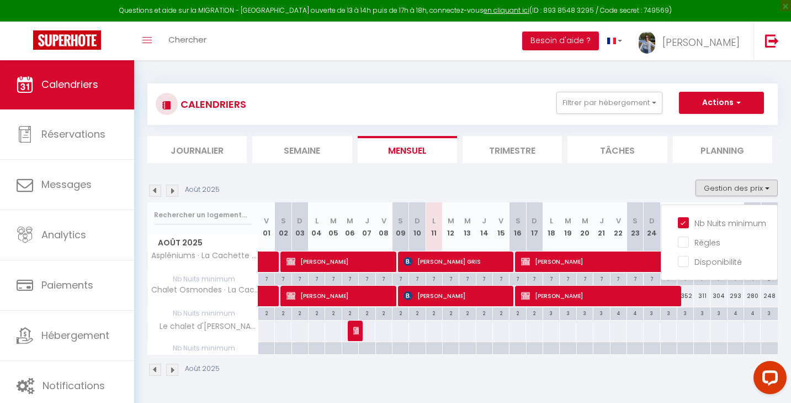
click at [732, 190] on button "Gestion des prix" at bounding box center [737, 187] width 82 height 17
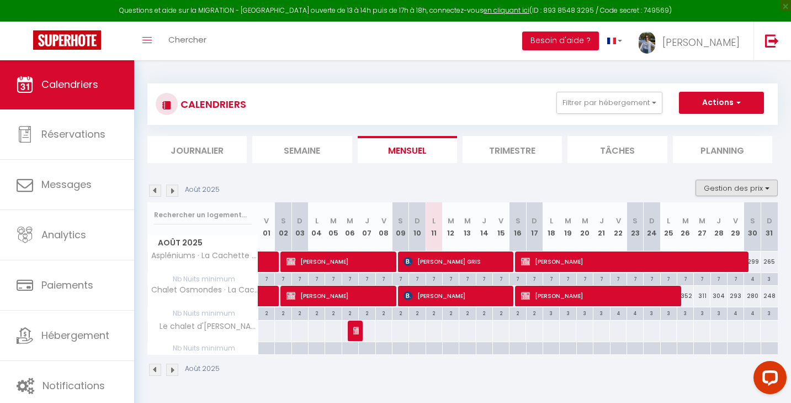
click at [732, 190] on button "Gestion des prix" at bounding box center [737, 187] width 82 height 17
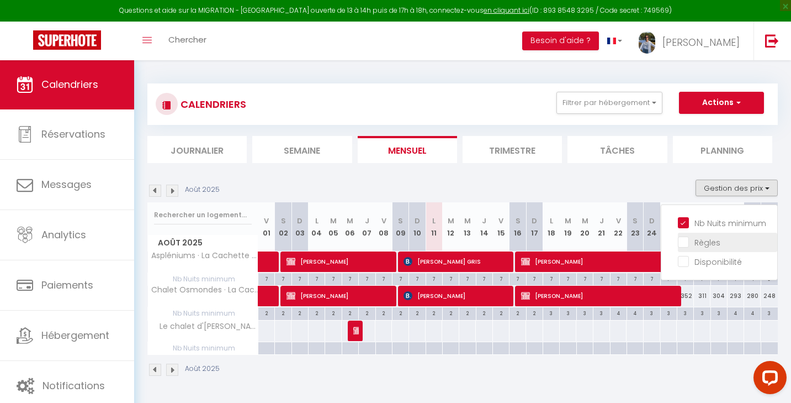
click at [688, 240] on input "Règles" at bounding box center [727, 241] width 99 height 11
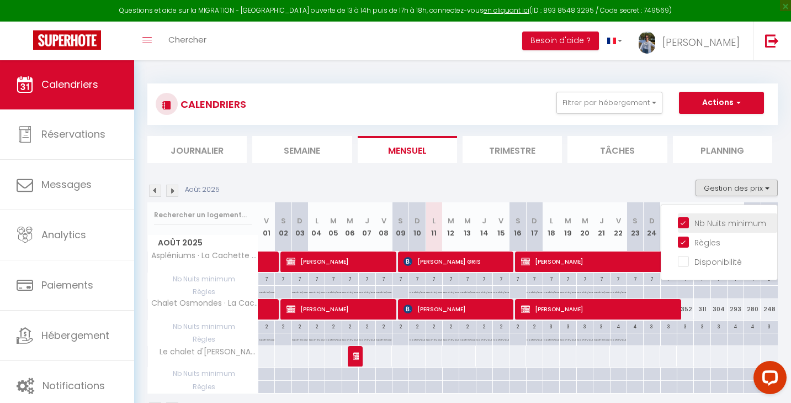
click at [685, 219] on input "Nb Nuits minimum" at bounding box center [727, 221] width 99 height 11
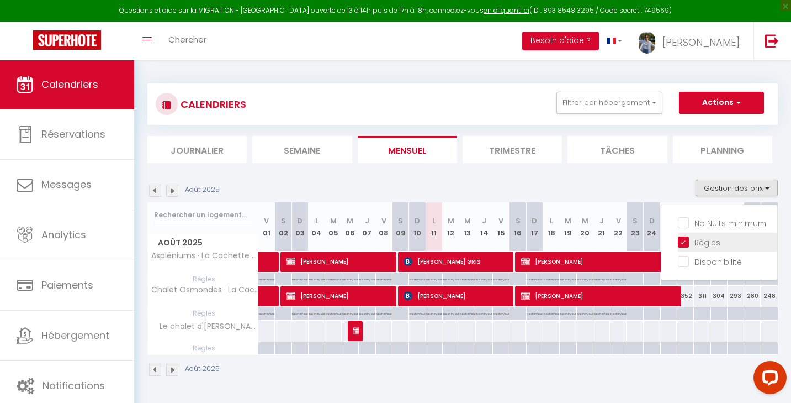
click at [685, 239] on input "Règles" at bounding box center [727, 241] width 99 height 11
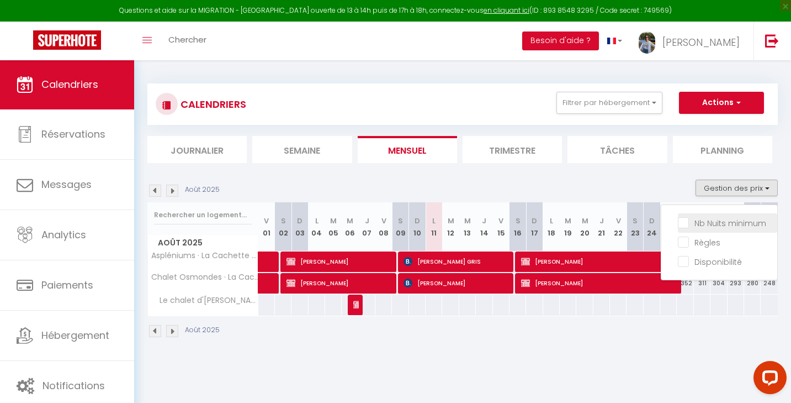
click at [688, 223] on input "Nb Nuits minimum" at bounding box center [727, 221] width 99 height 11
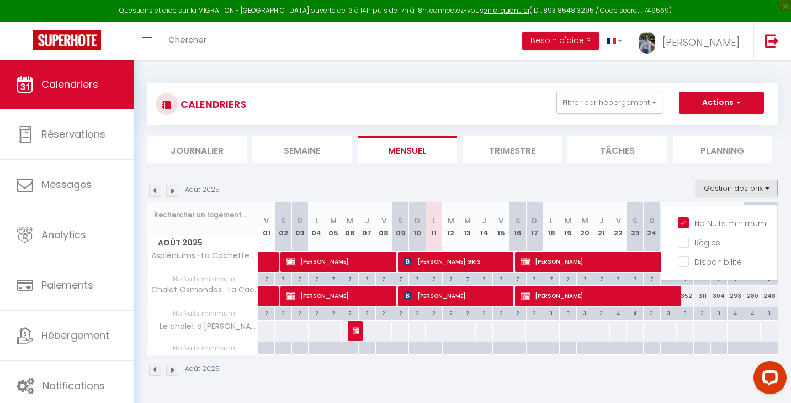
click at [684, 313] on div "3" at bounding box center [686, 312] width 16 height 10
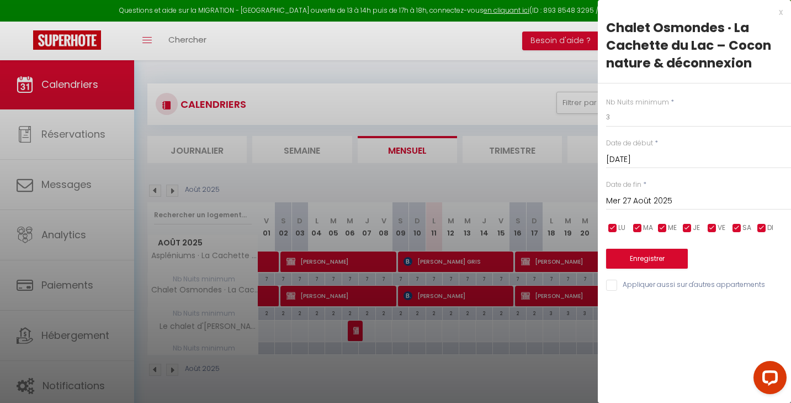
click at [623, 158] on input "[DATE]" at bounding box center [698, 159] width 185 height 14
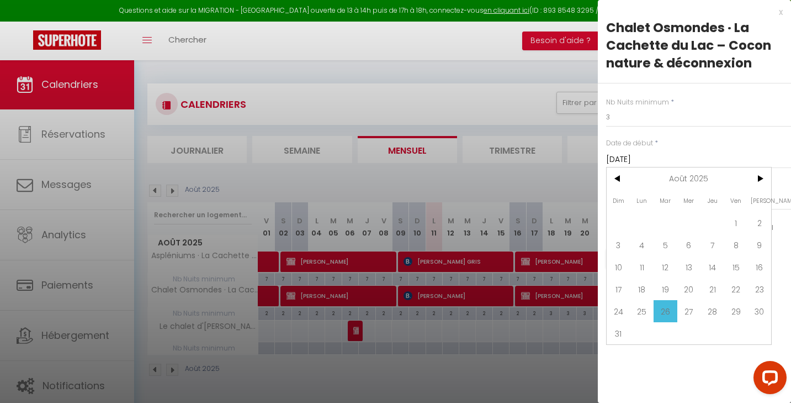
click at [623, 158] on input "[DATE]" at bounding box center [698, 159] width 185 height 14
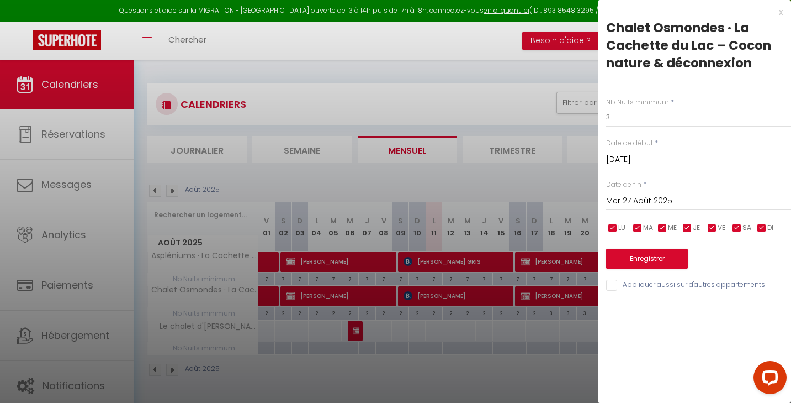
click at [634, 194] on input "Mer 27 Août 2025" at bounding box center [698, 201] width 185 height 14
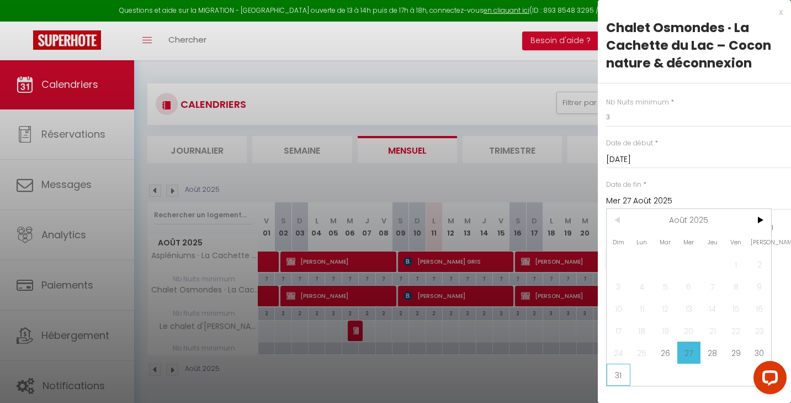
click at [623, 372] on span "31" at bounding box center [619, 374] width 24 height 22
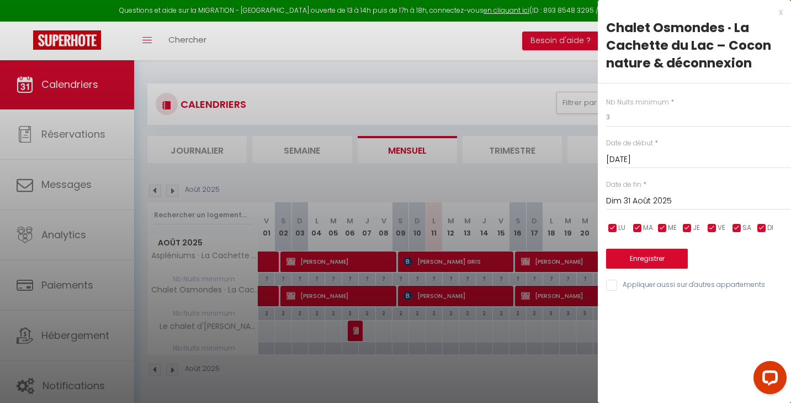
click at [650, 251] on button "Enregistrer" at bounding box center [647, 259] width 82 height 20
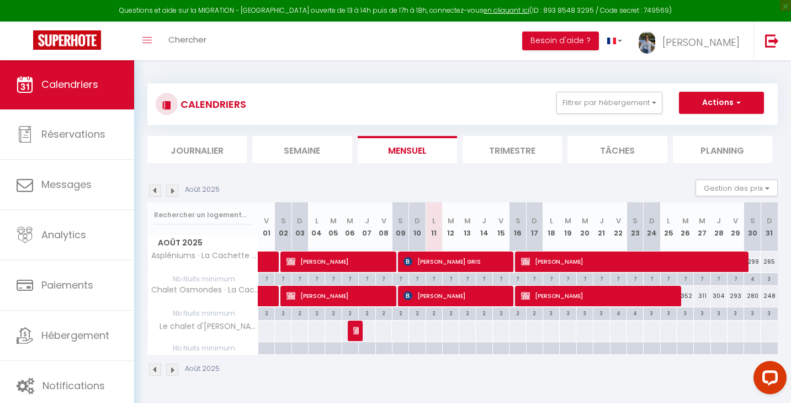
click at [754, 313] on div "3" at bounding box center [752, 312] width 16 height 10
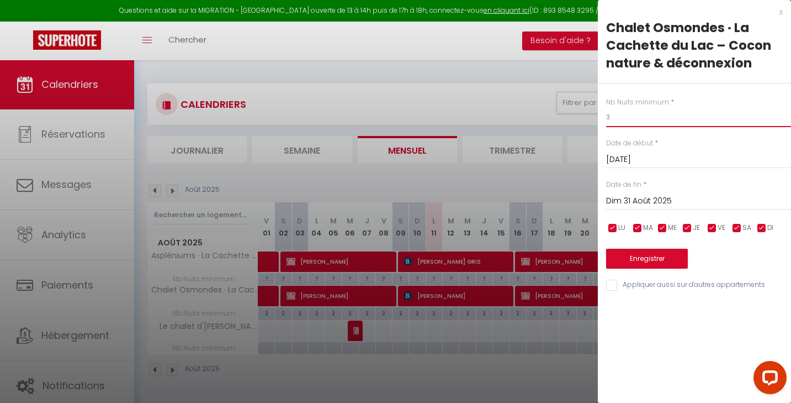
click at [635, 120] on input "3" at bounding box center [698, 117] width 185 height 20
click at [617, 200] on input "Dim 31 Août 2025" at bounding box center [698, 201] width 185 height 14
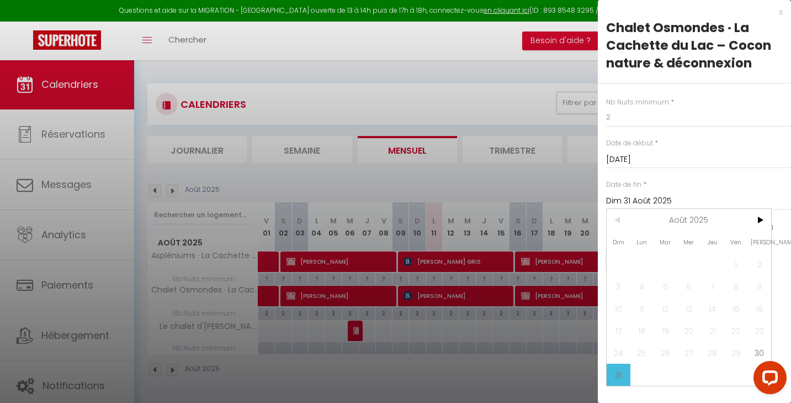
click at [617, 200] on input "Dim 31 Août 2025" at bounding box center [698, 201] width 185 height 14
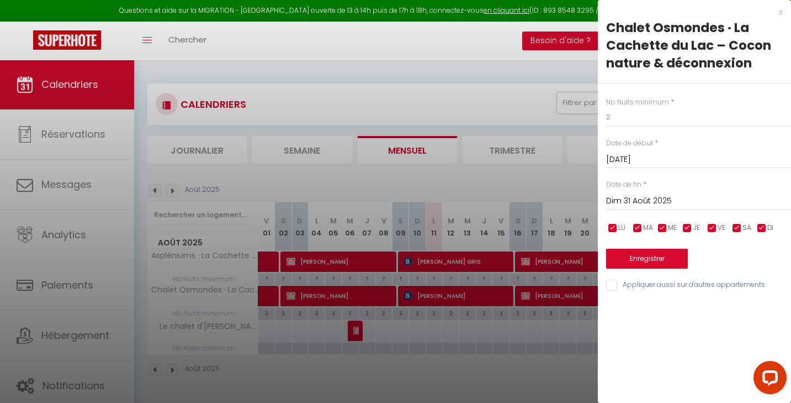
click at [622, 156] on input "[DATE]" at bounding box center [698, 159] width 185 height 14
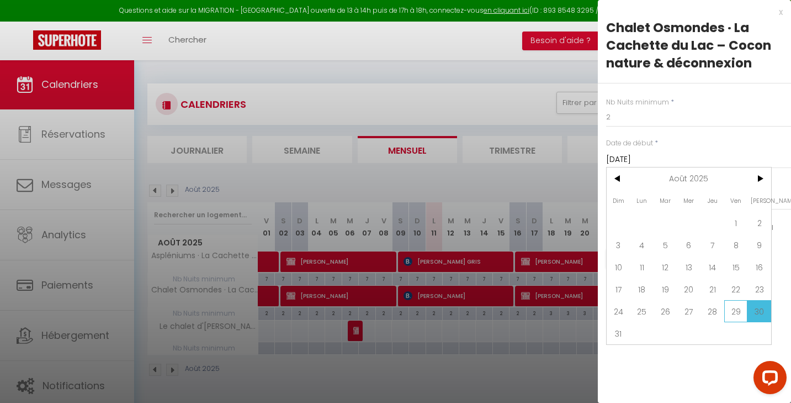
click at [736, 306] on span "29" at bounding box center [737, 311] width 24 height 22
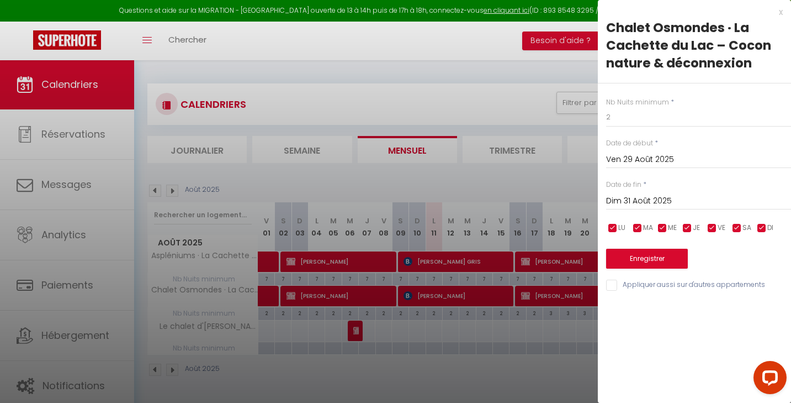
click at [639, 265] on button "Enregistrer" at bounding box center [647, 259] width 82 height 20
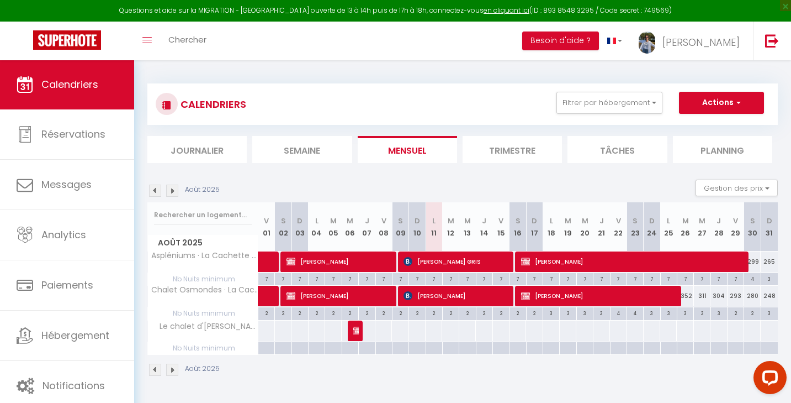
click at [758, 277] on div "4" at bounding box center [752, 278] width 16 height 10
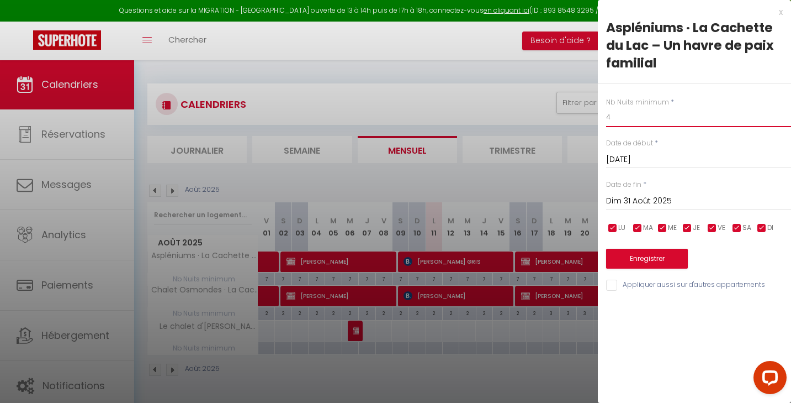
click at [639, 118] on input "4" at bounding box center [698, 117] width 185 height 20
click at [635, 156] on input "[DATE]" at bounding box center [698, 159] width 185 height 14
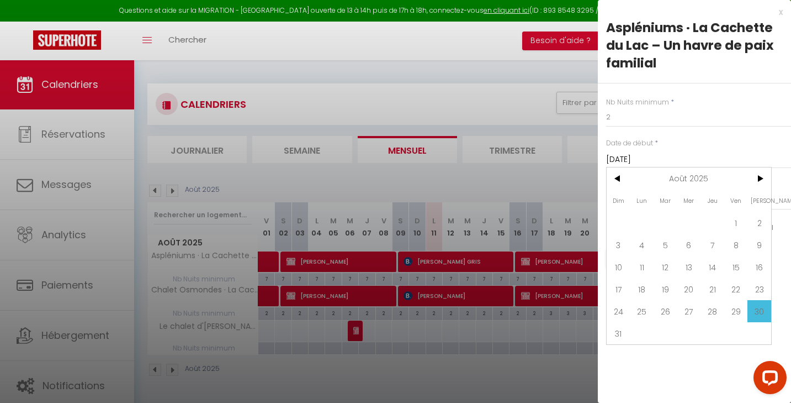
click at [635, 156] on input "[DATE]" at bounding box center [698, 159] width 185 height 14
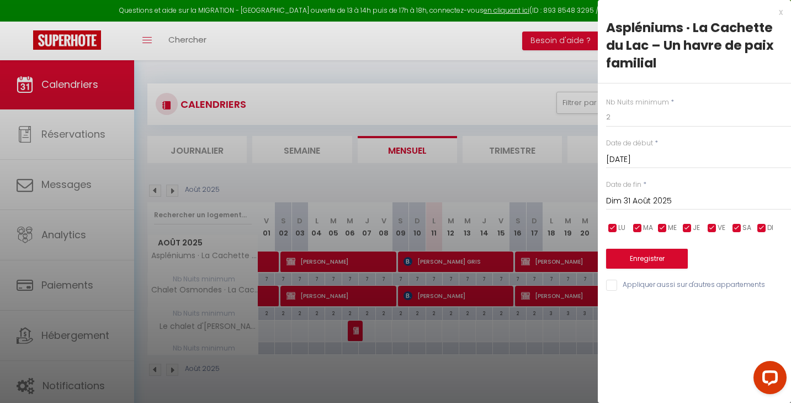
click at [627, 197] on input "Dim 31 Août 2025" at bounding box center [698, 201] width 185 height 14
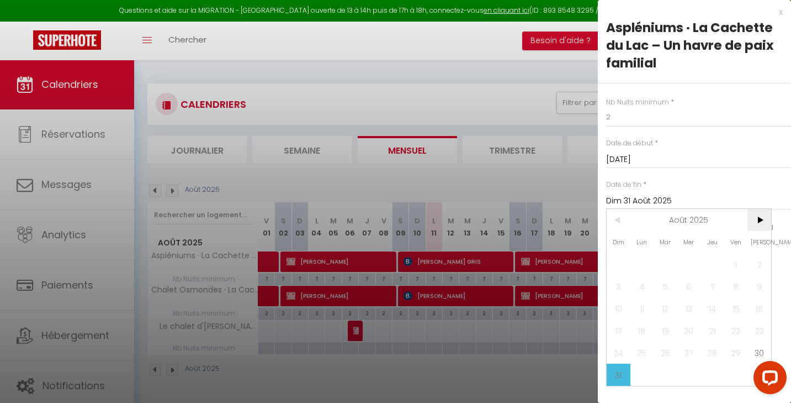
click at [753, 217] on span ">" at bounding box center [760, 220] width 24 height 22
click at [641, 265] on span "1" at bounding box center [643, 264] width 24 height 22
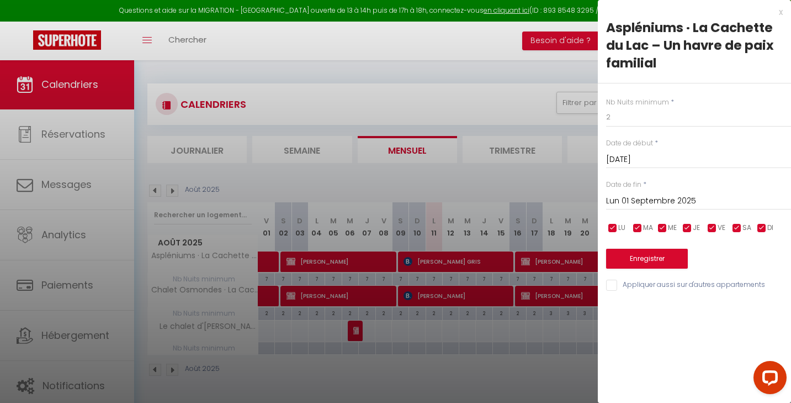
click at [640, 262] on button "Enregistrer" at bounding box center [647, 259] width 82 height 20
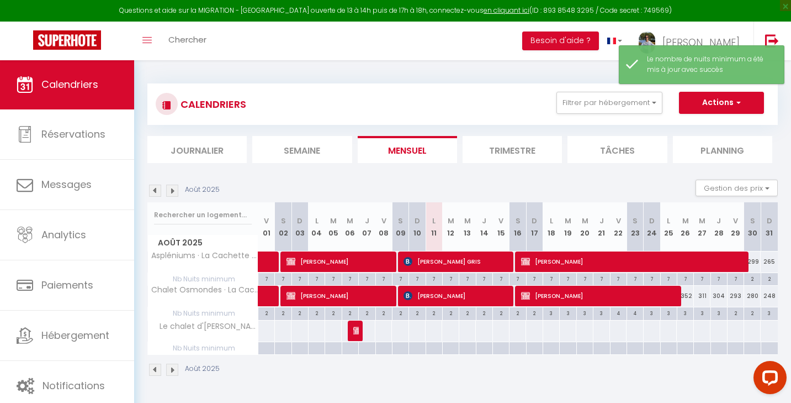
click at [765, 313] on div "3" at bounding box center [770, 312] width 17 height 10
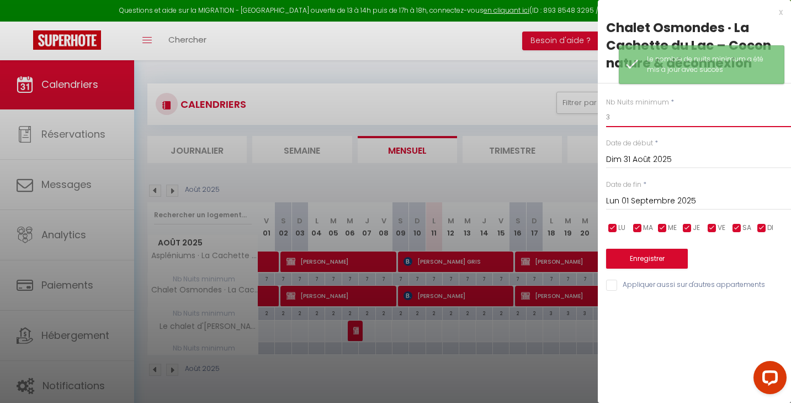
click at [621, 123] on input "3" at bounding box center [698, 117] width 185 height 20
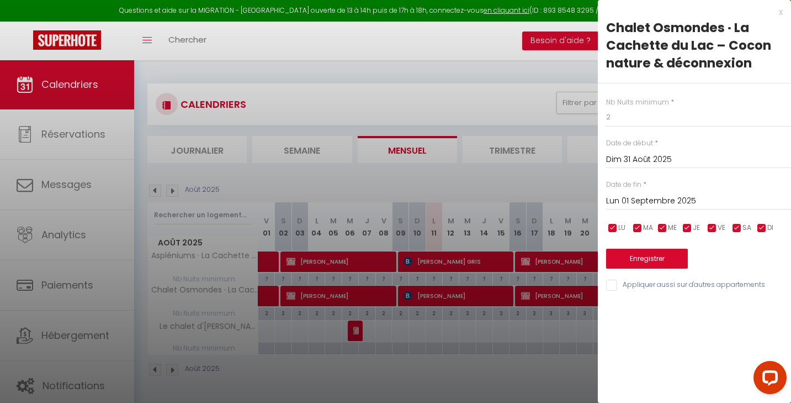
click at [648, 194] on input "Lun 01 Septembre 2025" at bounding box center [698, 201] width 185 height 14
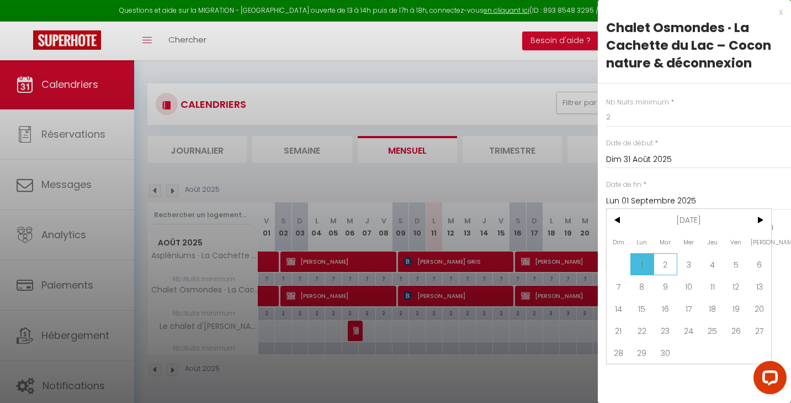
click at [668, 258] on span "2" at bounding box center [666, 264] width 24 height 22
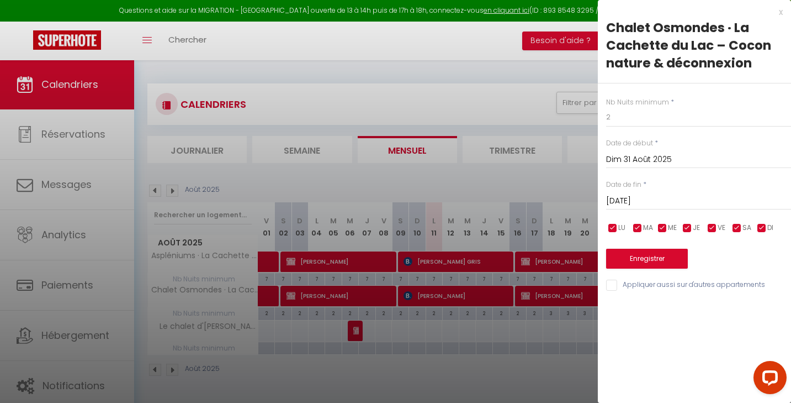
click at [677, 256] on button "Enregistrer" at bounding box center [647, 259] width 82 height 20
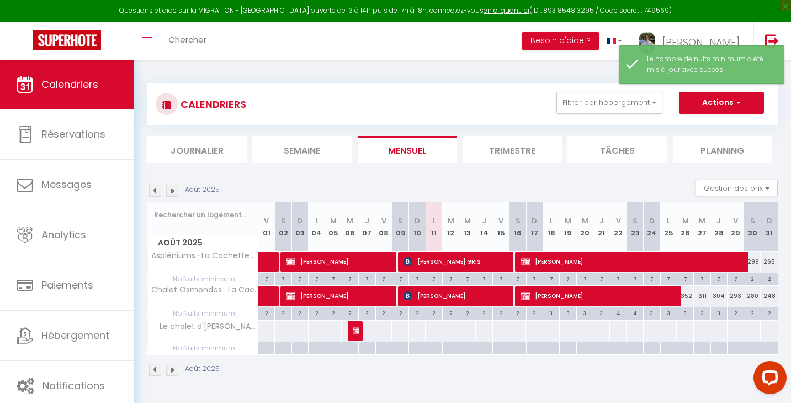
click at [171, 185] on img at bounding box center [172, 190] width 12 height 12
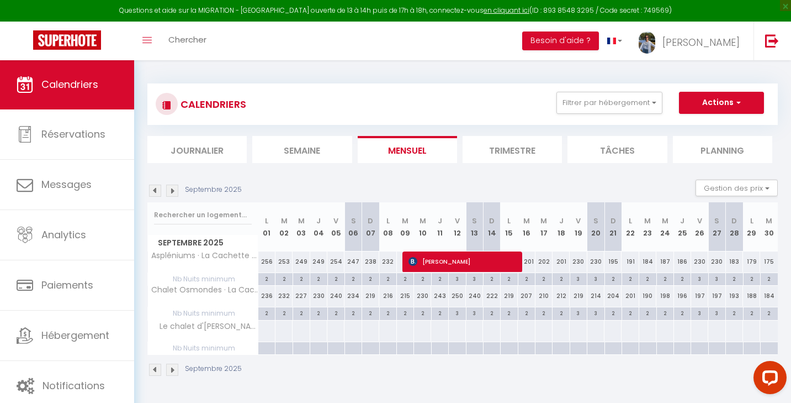
click at [458, 281] on div "3" at bounding box center [457, 278] width 17 height 10
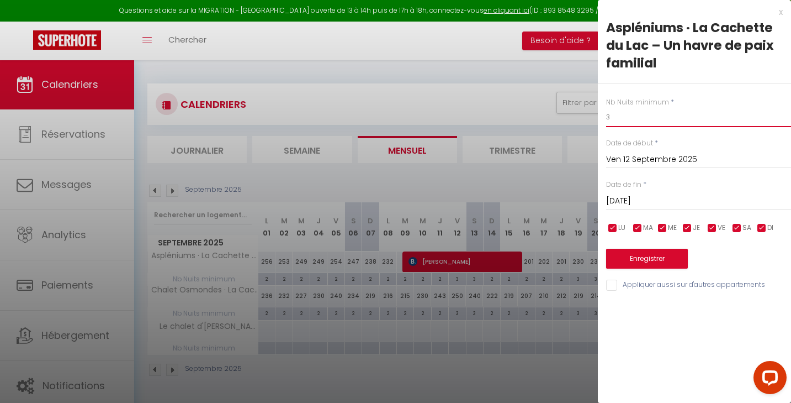
click at [628, 113] on input "3" at bounding box center [698, 117] width 185 height 20
click at [648, 198] on input "[DATE]" at bounding box center [698, 201] width 185 height 14
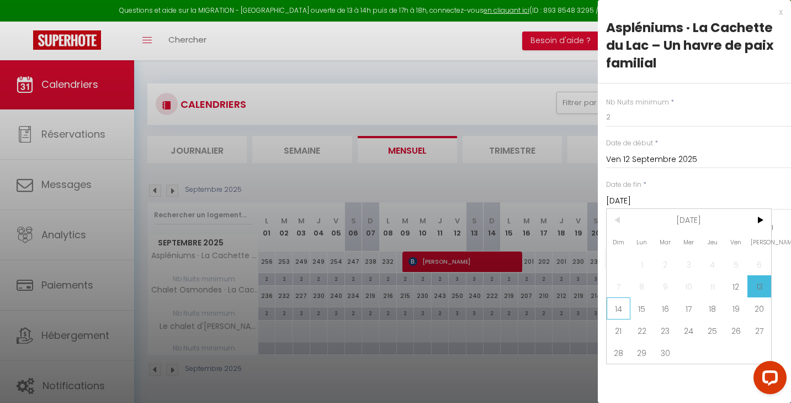
click at [614, 304] on span "14" at bounding box center [619, 308] width 24 height 22
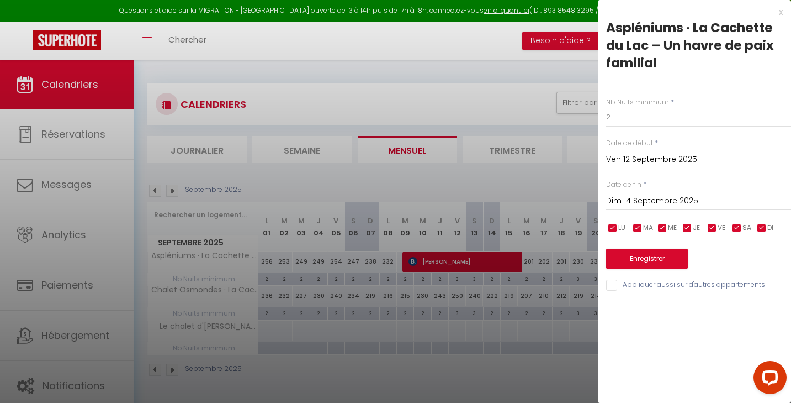
click at [612, 281] on input "Appliquer aussi sur d'autres appartements" at bounding box center [698, 284] width 185 height 11
click at [626, 262] on button "Enregistrer" at bounding box center [647, 259] width 82 height 20
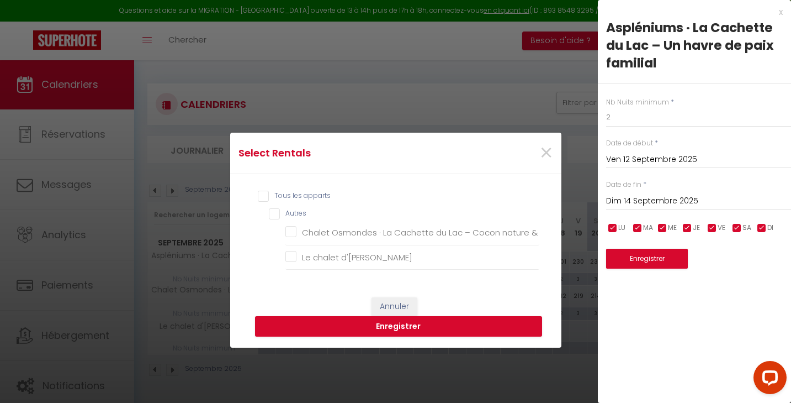
click at [263, 195] on input "Tous les apparts" at bounding box center [399, 196] width 282 height 11
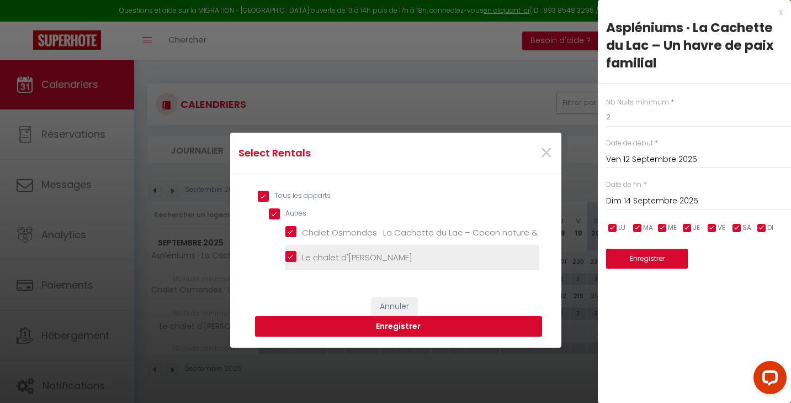
click at [298, 260] on d\'Erick "Le chalet d'[PERSON_NAME]" at bounding box center [413, 256] width 254 height 11
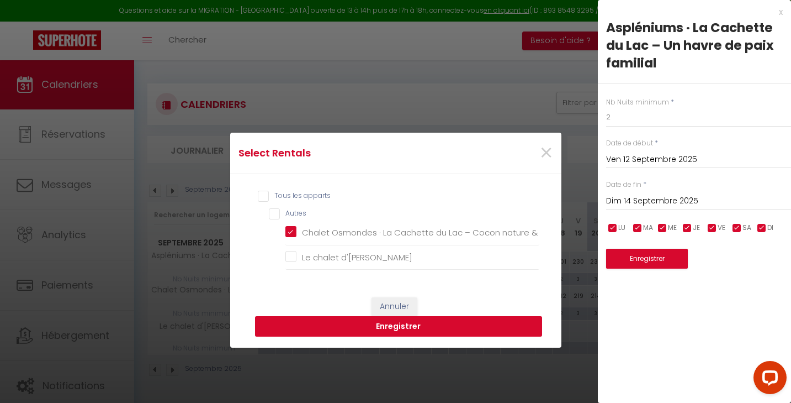
click at [343, 324] on button "Enregistrer" at bounding box center [398, 326] width 287 height 21
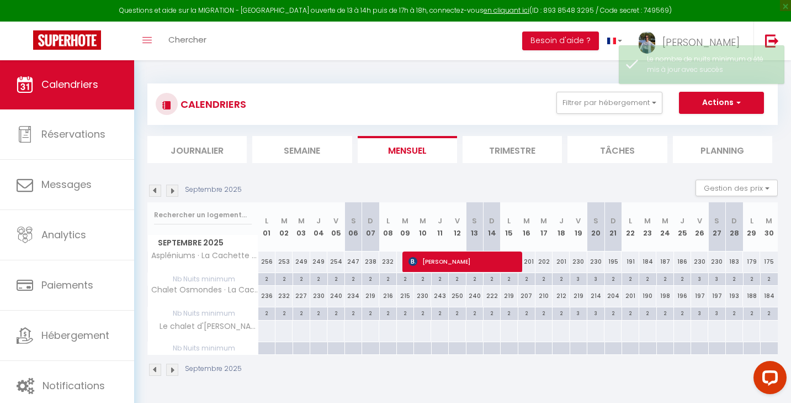
click at [578, 282] on div "3" at bounding box center [578, 278] width 17 height 10
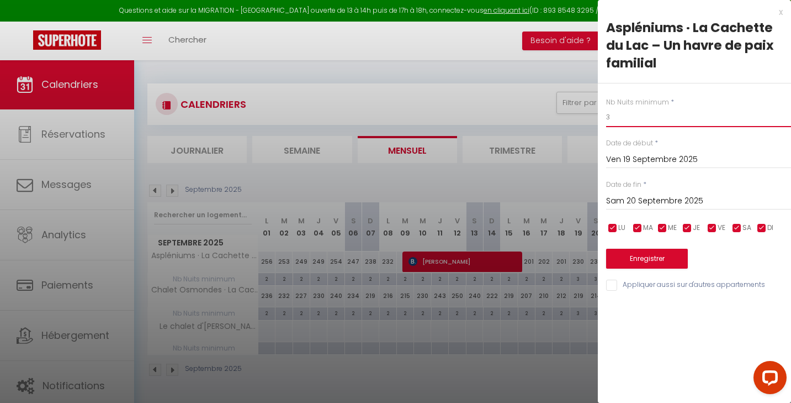
click at [638, 114] on input "3" at bounding box center [698, 117] width 185 height 20
click at [672, 190] on div "[DATE] < [DATE] > Dim Lun Mar Mer Jeu Ven Sam 1 2 3 4 5 6 7 8 9 10 11 12 13 14 …" at bounding box center [698, 200] width 185 height 20
click at [673, 202] on input "Sam 20 Septembre 2025" at bounding box center [698, 201] width 185 height 14
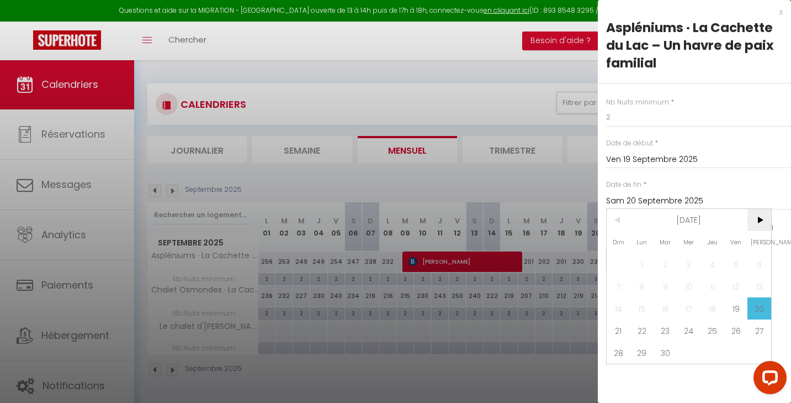
click at [758, 220] on span ">" at bounding box center [760, 220] width 24 height 22
click at [620, 371] on span "30" at bounding box center [619, 374] width 24 height 22
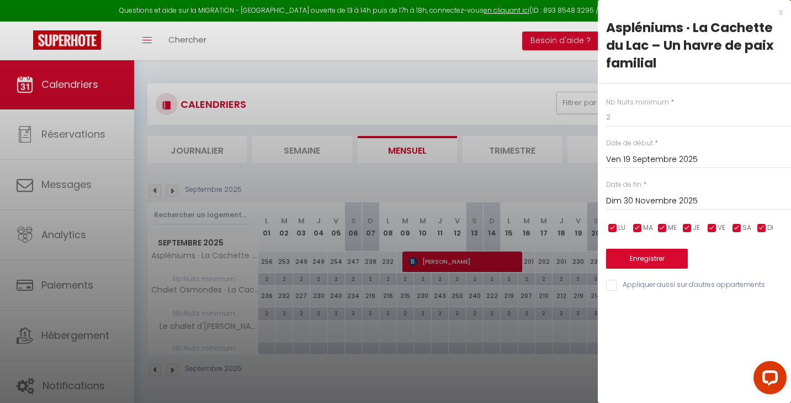
click at [646, 260] on button "Enregistrer" at bounding box center [647, 259] width 82 height 20
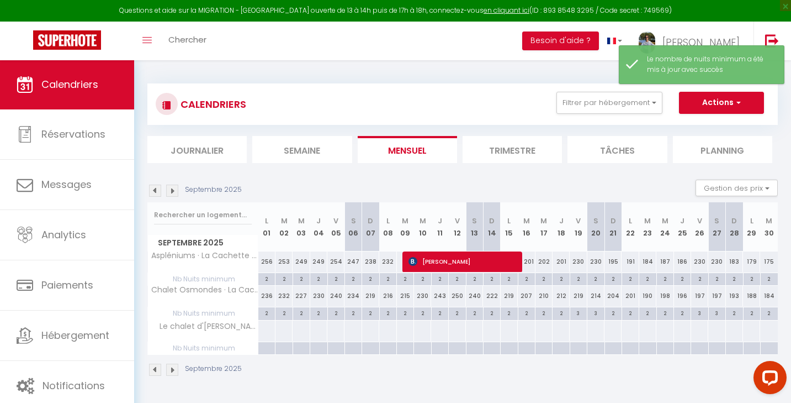
click at [575, 312] on div "3" at bounding box center [578, 312] width 17 height 10
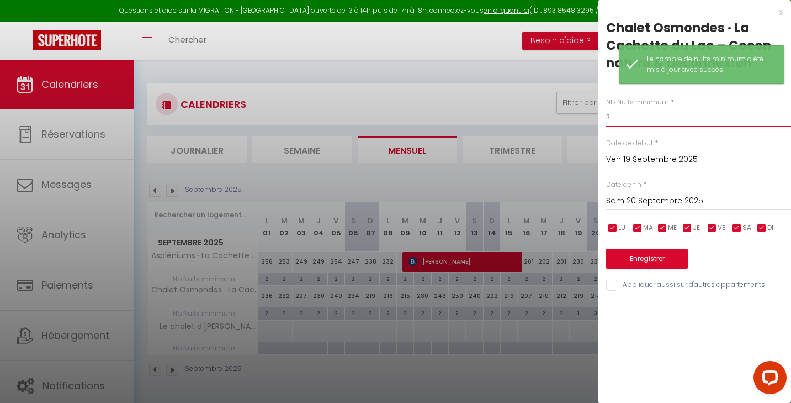
click at [612, 120] on input "3" at bounding box center [698, 117] width 185 height 20
click at [622, 198] on input "Sam 20 Septembre 2025" at bounding box center [698, 201] width 185 height 14
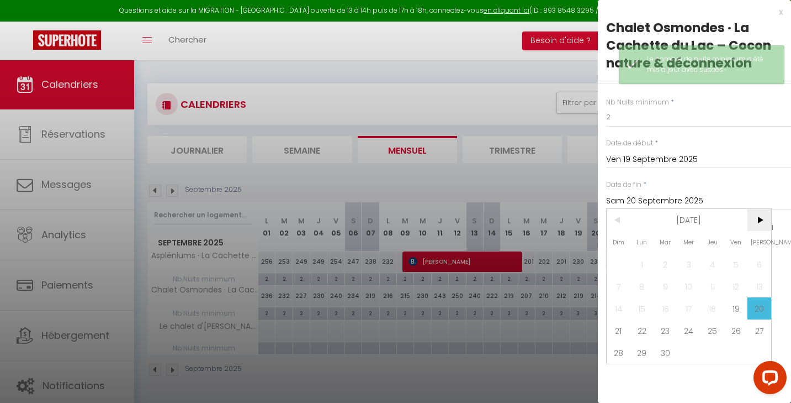
click at [760, 219] on span ">" at bounding box center [760, 220] width 24 height 22
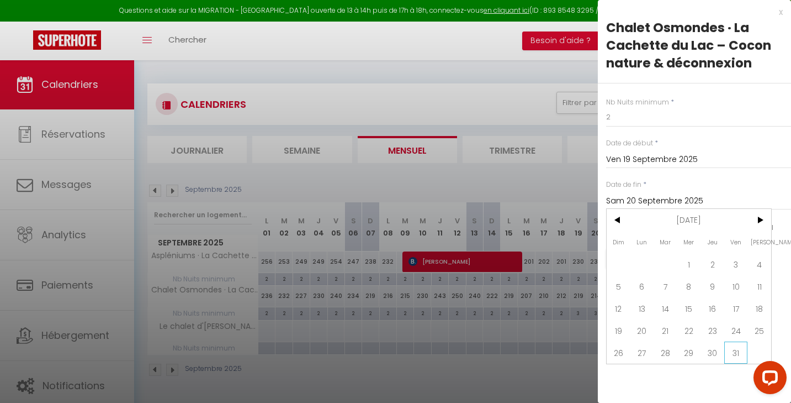
click at [737, 357] on span "31" at bounding box center [737, 352] width 24 height 22
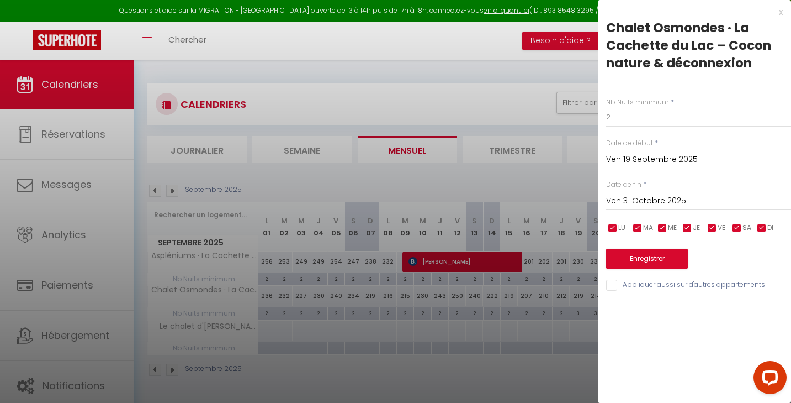
click at [616, 280] on input "Appliquer aussi sur d'autres appartements" at bounding box center [698, 284] width 185 height 11
click at [633, 254] on button "Enregistrer" at bounding box center [647, 259] width 82 height 20
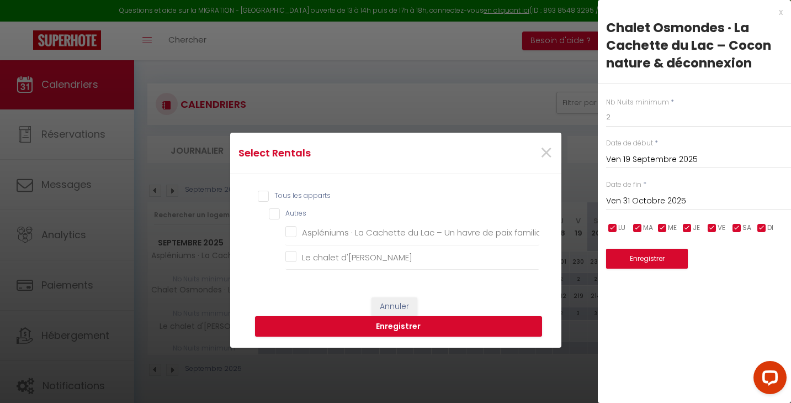
click at [268, 195] on input "Tous les apparts" at bounding box center [399, 196] width 282 height 11
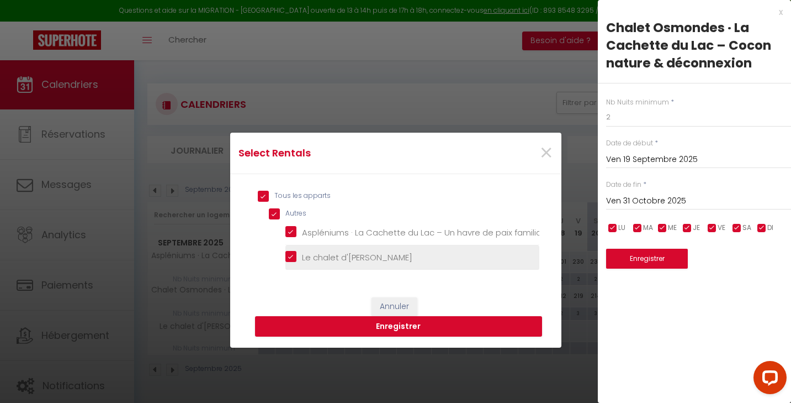
click at [292, 258] on d\'Erick "Le chalet d'[PERSON_NAME]" at bounding box center [413, 256] width 254 height 11
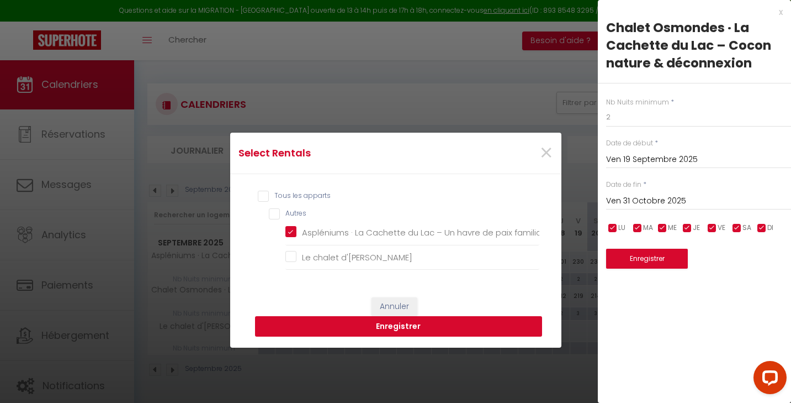
click at [324, 319] on button "Enregistrer" at bounding box center [398, 326] width 287 height 21
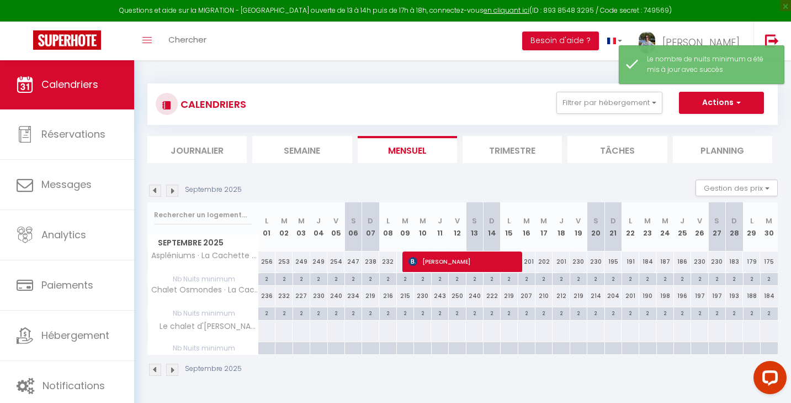
click at [174, 189] on img at bounding box center [172, 190] width 12 height 12
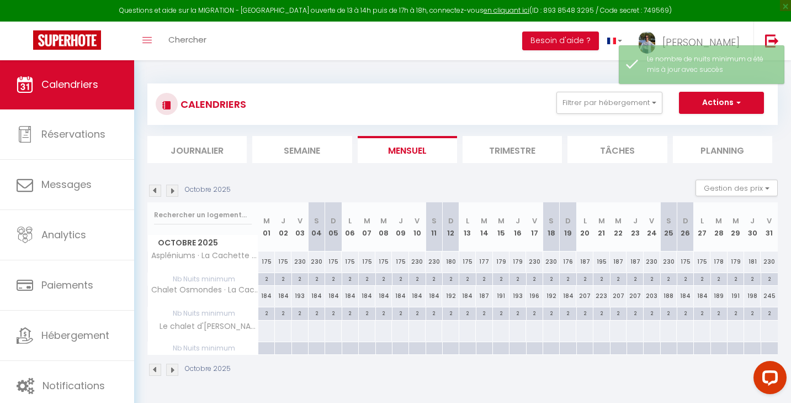
click at [174, 189] on img at bounding box center [172, 190] width 12 height 12
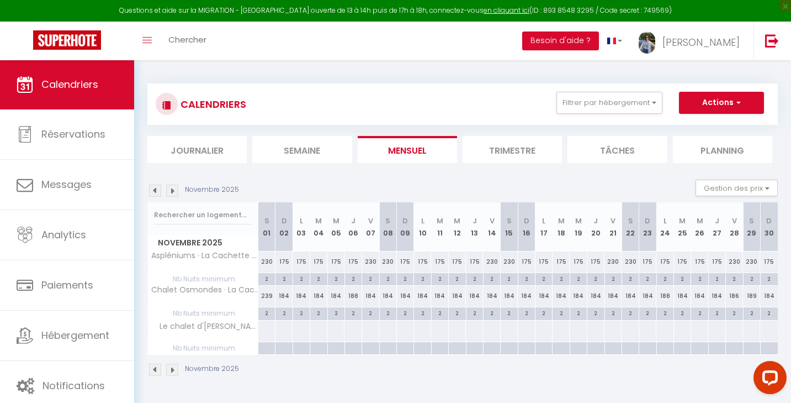
click at [152, 187] on img at bounding box center [155, 190] width 12 height 12
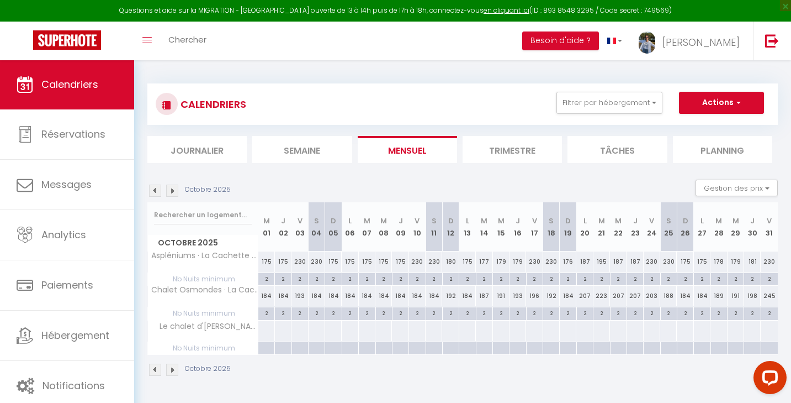
click at [152, 187] on img at bounding box center [155, 190] width 12 height 12
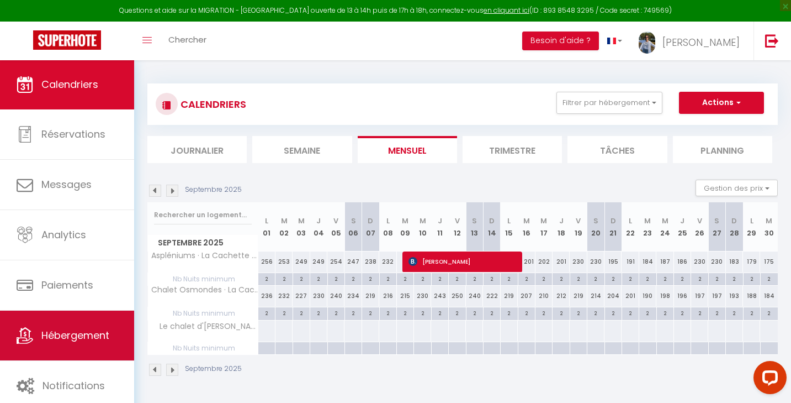
click at [66, 351] on link "Hébergement" at bounding box center [67, 335] width 134 height 50
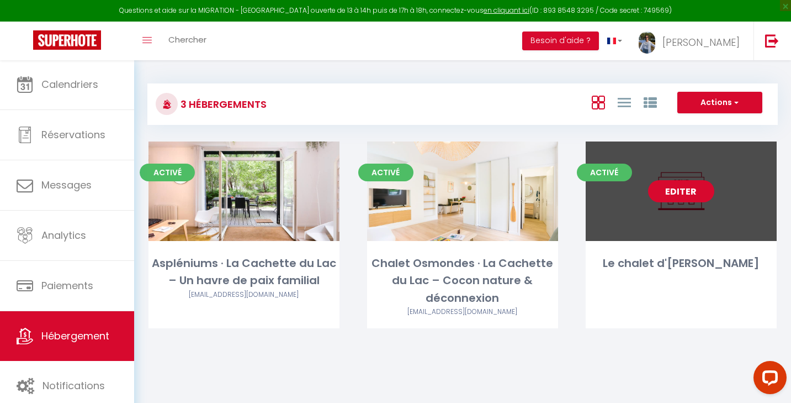
click at [673, 189] on link "Editer" at bounding box center [681, 191] width 66 height 22
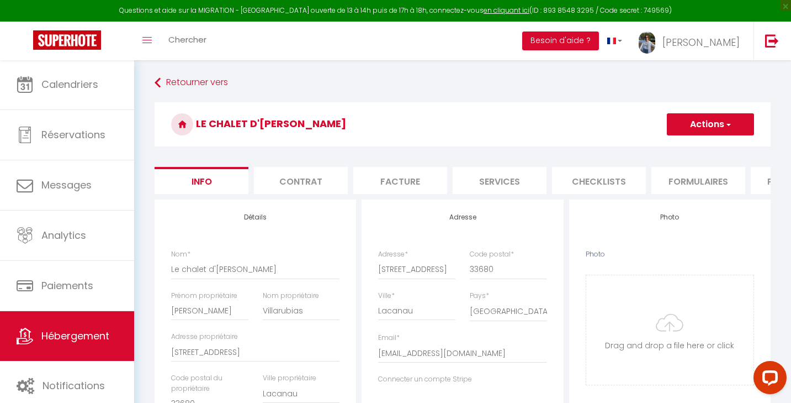
click at [694, 141] on h3 "Le chalet d'[PERSON_NAME]" at bounding box center [463, 124] width 616 height 44
click at [696, 129] on button "Actions" at bounding box center [710, 124] width 87 height 22
click at [694, 178] on link "Supprimer" at bounding box center [695, 177] width 118 height 14
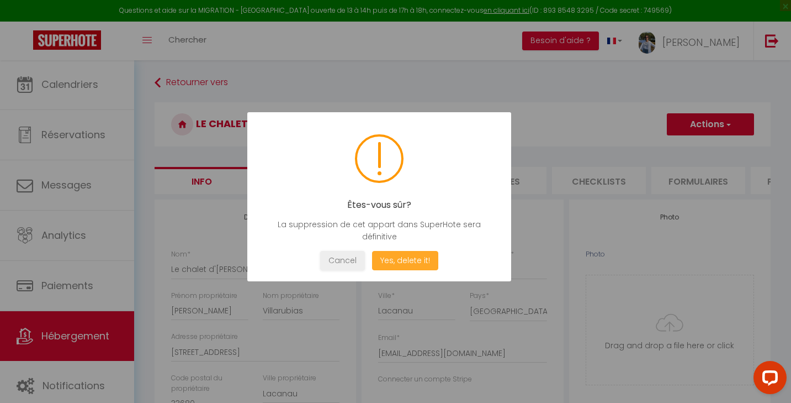
click at [389, 260] on button "Yes, delete it!" at bounding box center [405, 260] width 66 height 19
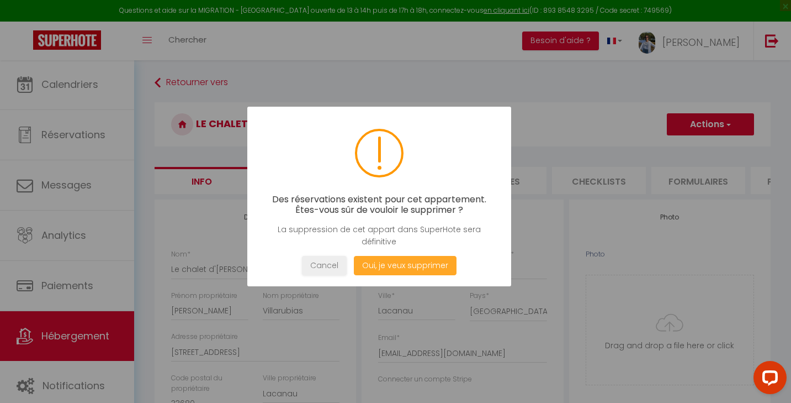
click at [389, 260] on button "Oui, je veux supprimer" at bounding box center [405, 265] width 103 height 19
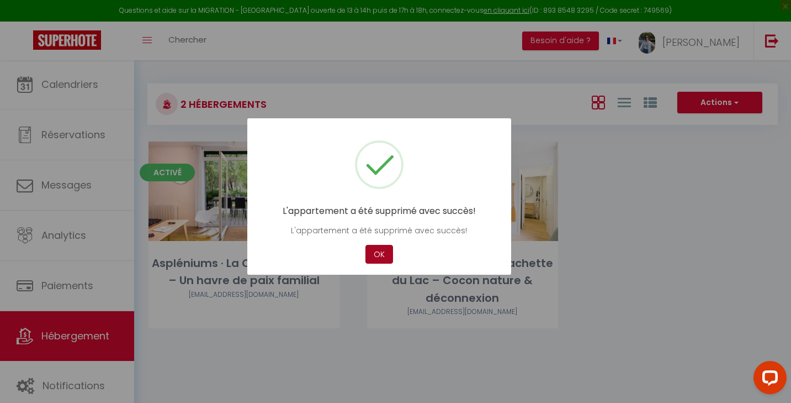
click at [381, 255] on button "OK" at bounding box center [380, 254] width 28 height 19
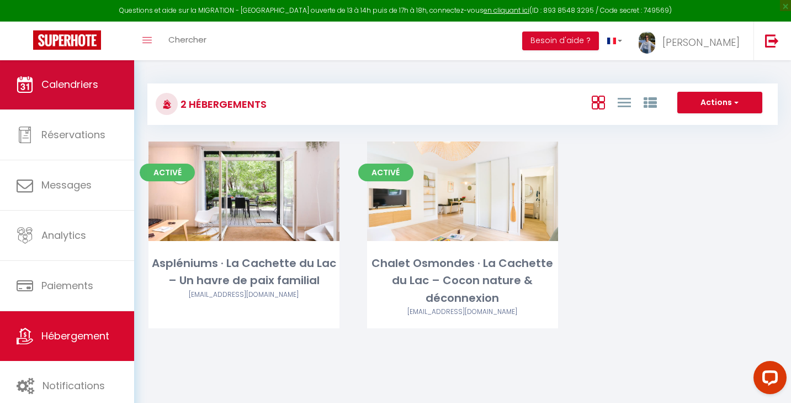
click at [66, 82] on span "Calendriers" at bounding box center [69, 84] width 57 height 14
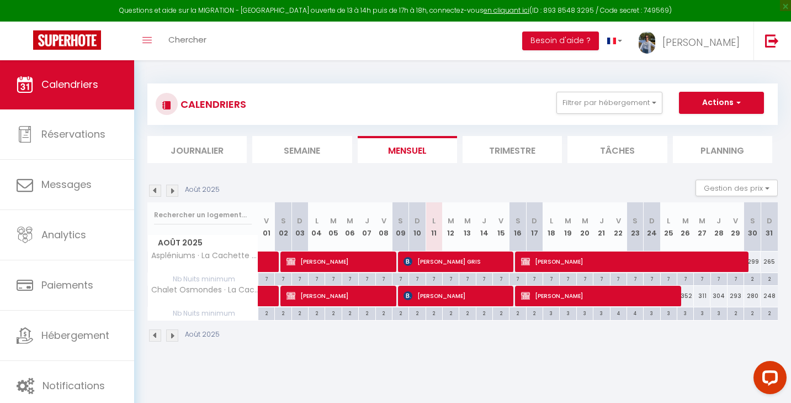
click at [181, 187] on div "Août 2025" at bounding box center [185, 190] width 76 height 12
click at [175, 191] on img at bounding box center [172, 190] width 12 height 12
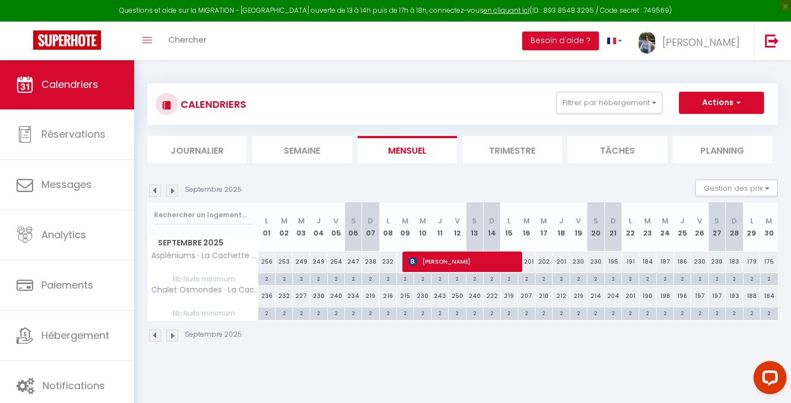
click at [262, 277] on div "2" at bounding box center [266, 278] width 17 height 10
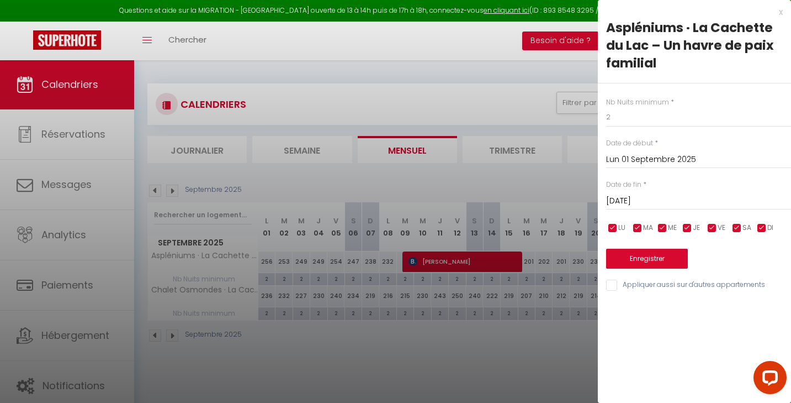
click at [652, 213] on div "Nb Nuits minimum * 2 Date de début * [DATE] < [DATE] > Dim Lun Mar Mer Jeu Ven …" at bounding box center [694, 187] width 193 height 209
click at [652, 205] on input "[DATE]" at bounding box center [698, 201] width 185 height 14
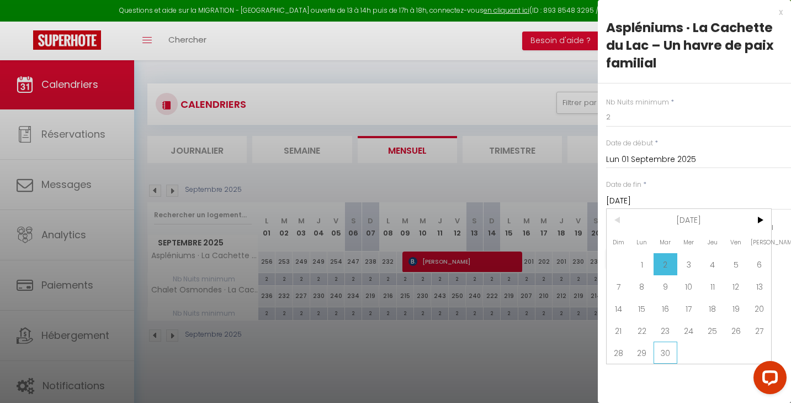
click at [671, 351] on span "30" at bounding box center [666, 352] width 24 height 22
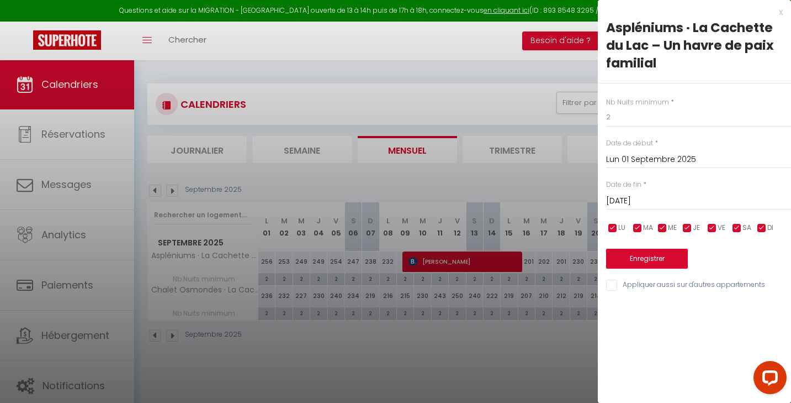
click at [614, 282] on input "Appliquer aussi sur d'autres appartements" at bounding box center [698, 284] width 185 height 11
click at [625, 263] on button "Enregistrer" at bounding box center [647, 259] width 82 height 20
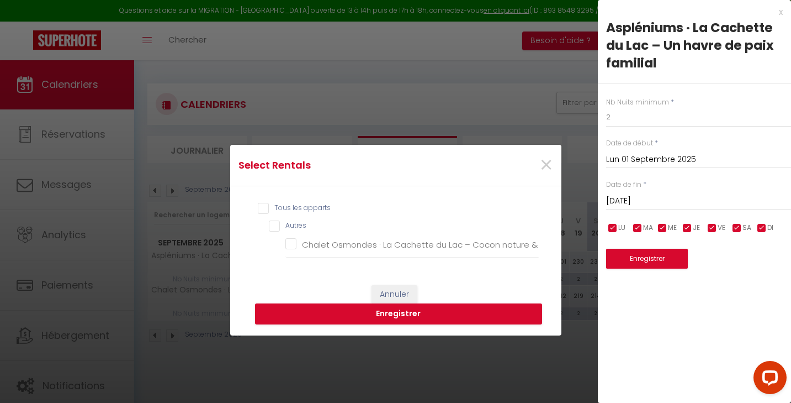
click at [267, 207] on input "Tous les apparts" at bounding box center [399, 208] width 282 height 11
click at [356, 311] on button "Enregistrer" at bounding box center [398, 313] width 287 height 21
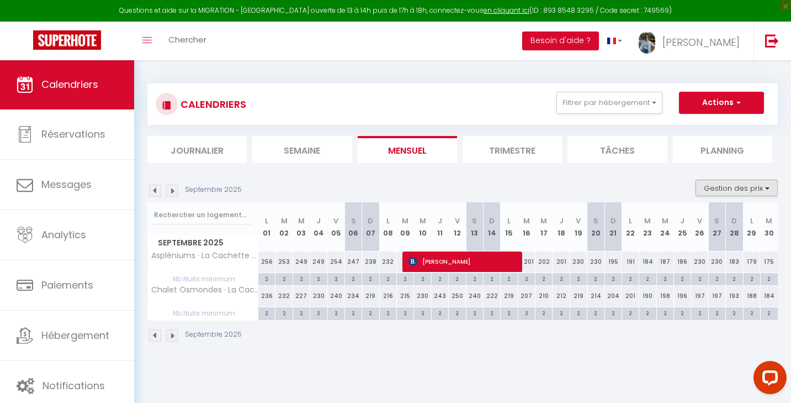
click at [747, 186] on button "Gestion des prix" at bounding box center [737, 187] width 82 height 17
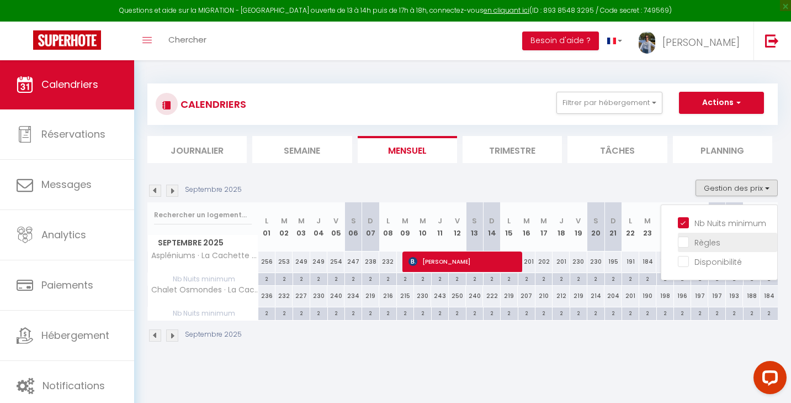
click at [689, 240] on input "Règles" at bounding box center [727, 241] width 99 height 11
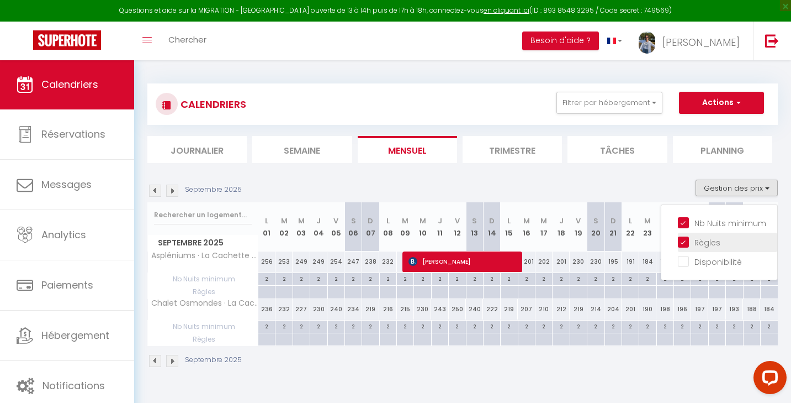
click at [691, 237] on input "Règles" at bounding box center [727, 241] width 99 height 11
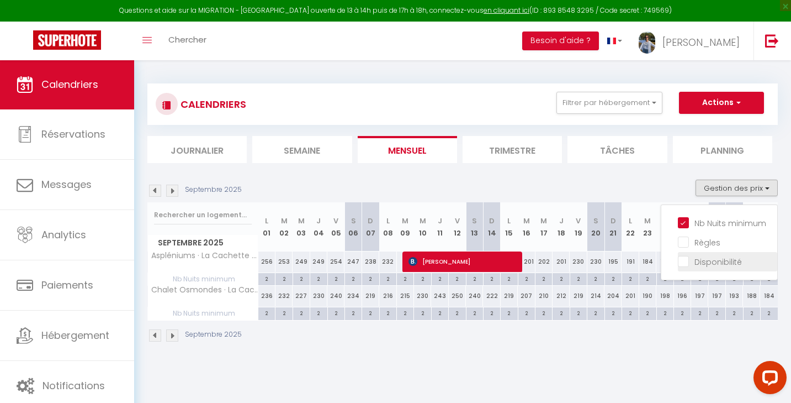
click at [683, 261] on input "Disponibilité" at bounding box center [727, 260] width 99 height 11
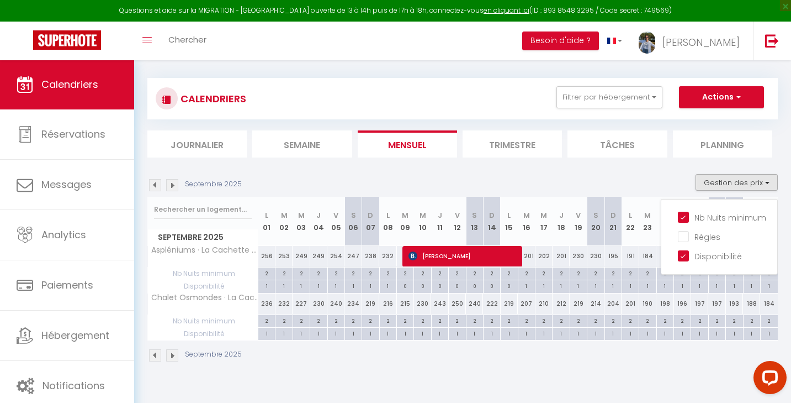
scroll to position [6, 0]
